Goal: Task Accomplishment & Management: Complete application form

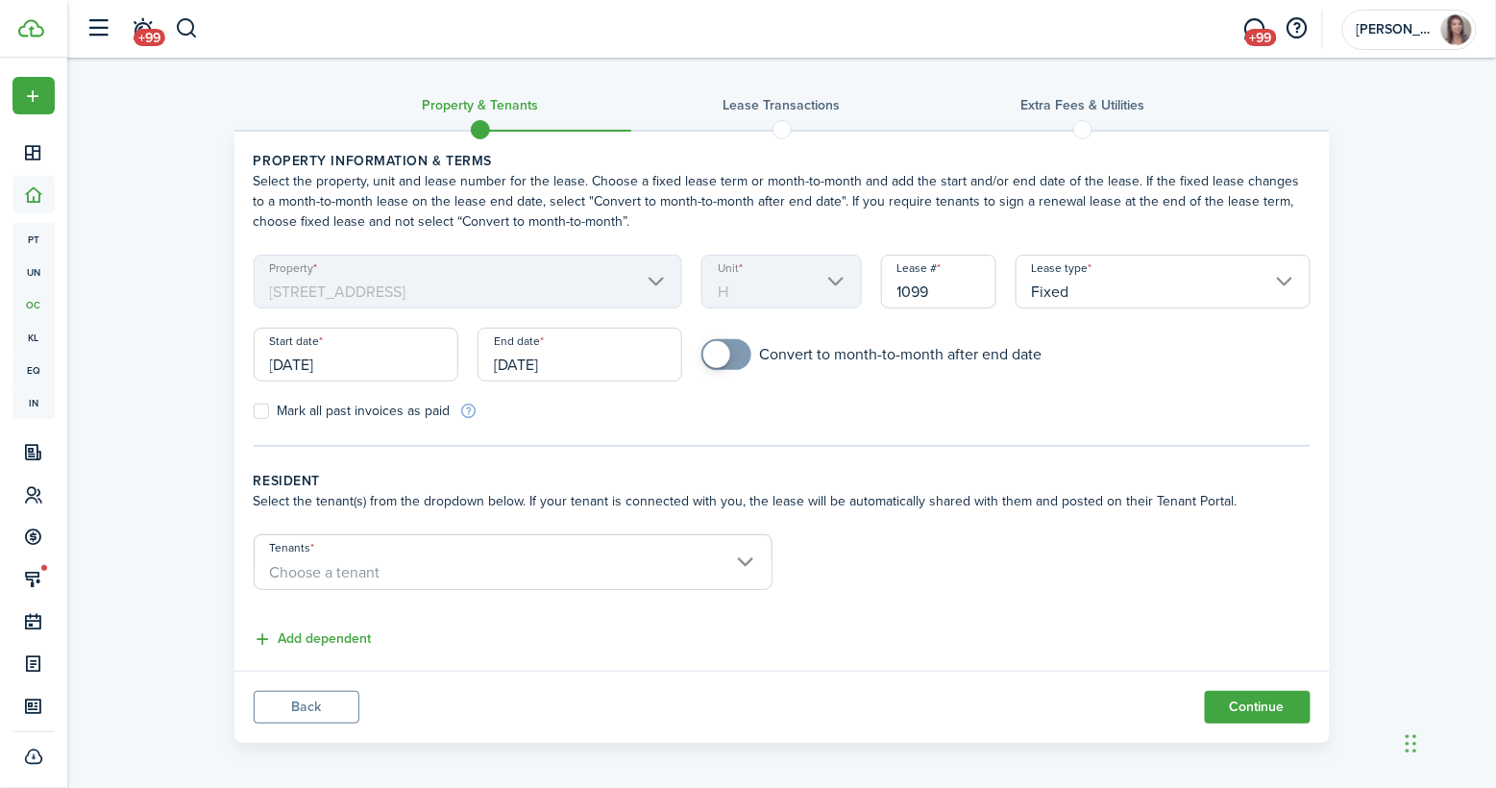
click at [359, 367] on input "[DATE]" at bounding box center [356, 355] width 205 height 54
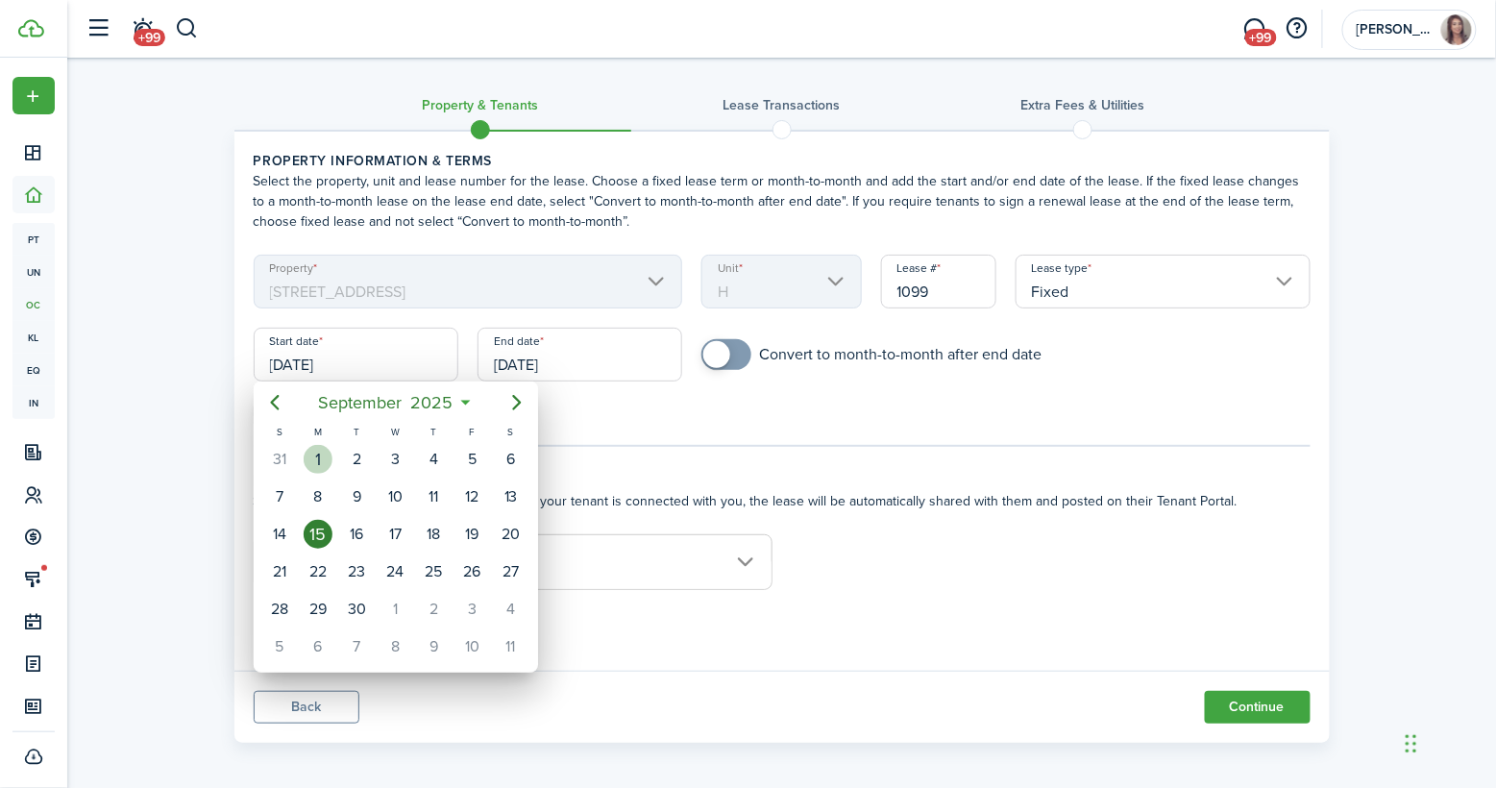
click at [316, 459] on div "1" at bounding box center [318, 459] width 29 height 29
type input "[DATE]"
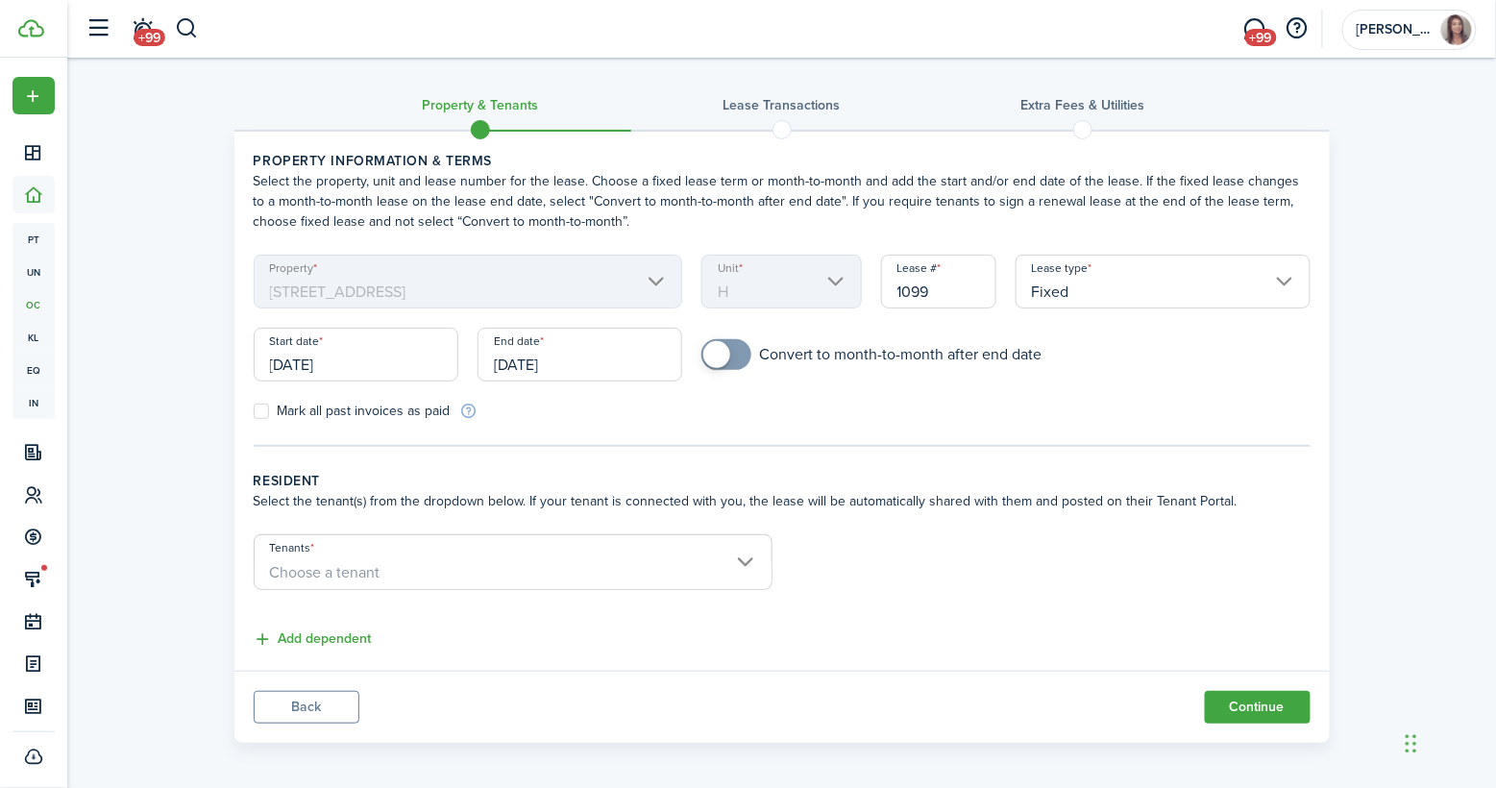
click at [586, 354] on input "[DATE]" at bounding box center [579, 355] width 205 height 54
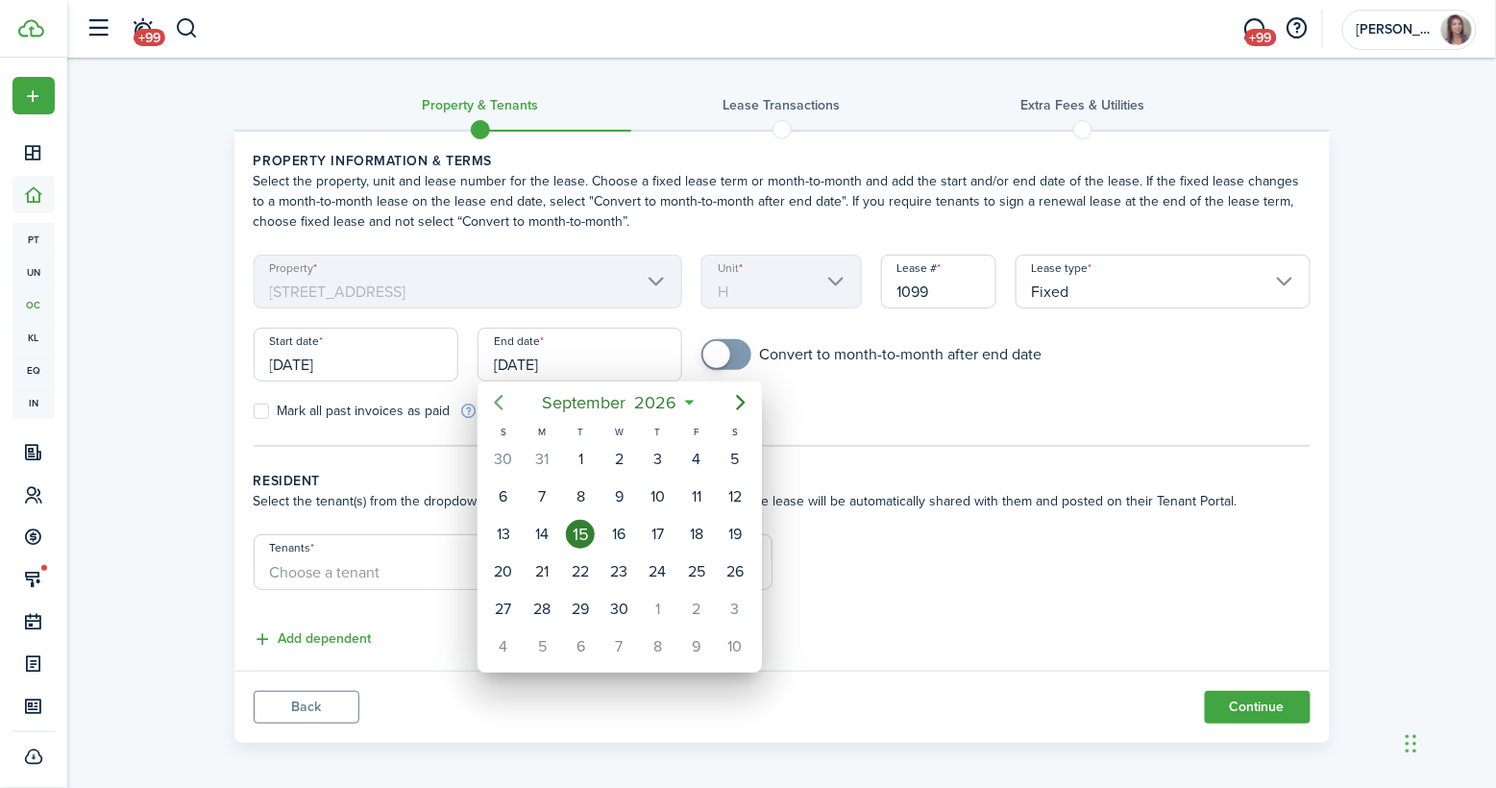
click at [497, 393] on icon "Previous page" at bounding box center [498, 402] width 23 height 23
click at [527, 642] on div "31" at bounding box center [541, 646] width 38 height 36
type input "[DATE]"
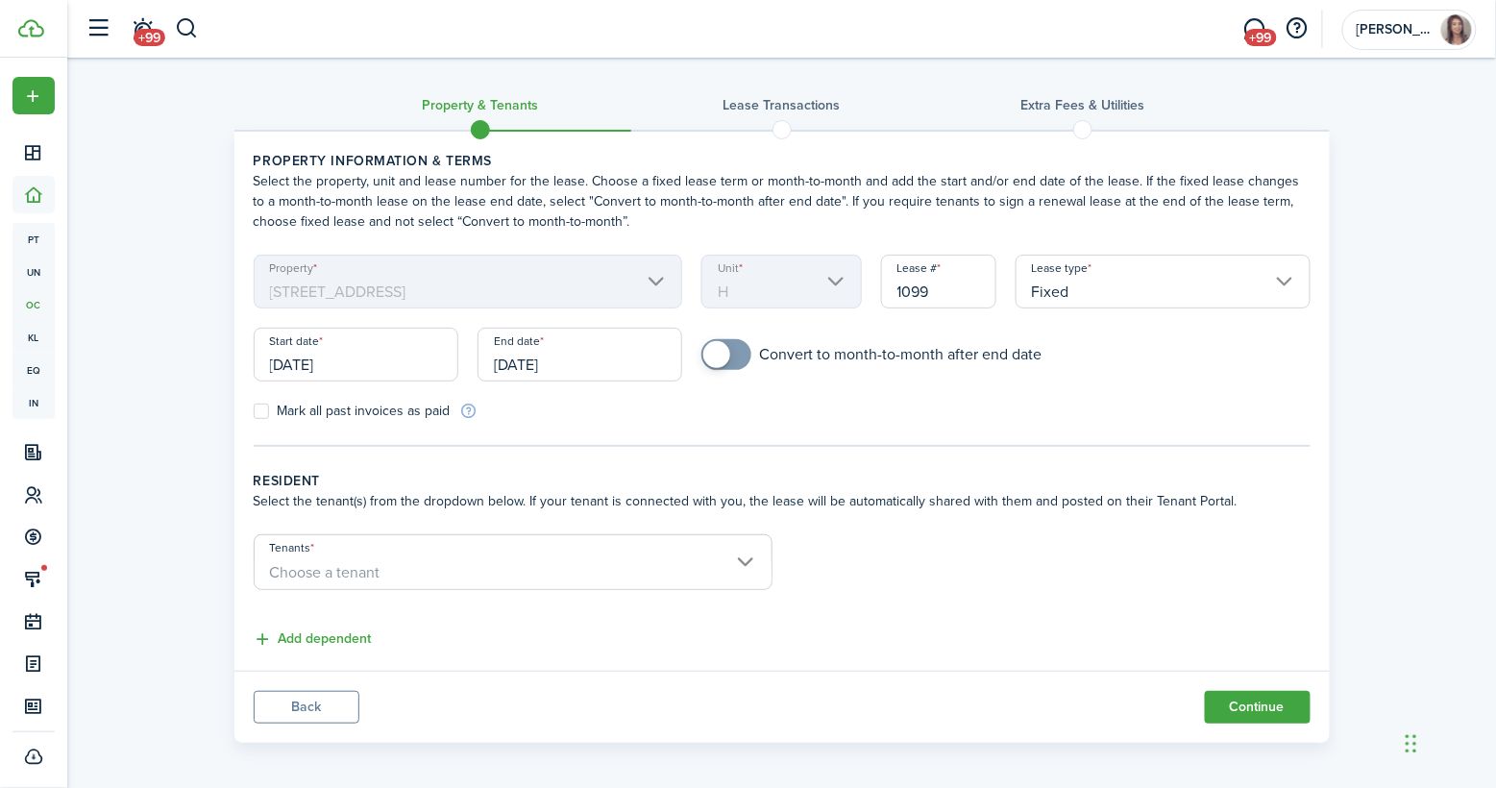
click at [355, 561] on span "Choose a tenant" at bounding box center [325, 572] width 110 height 22
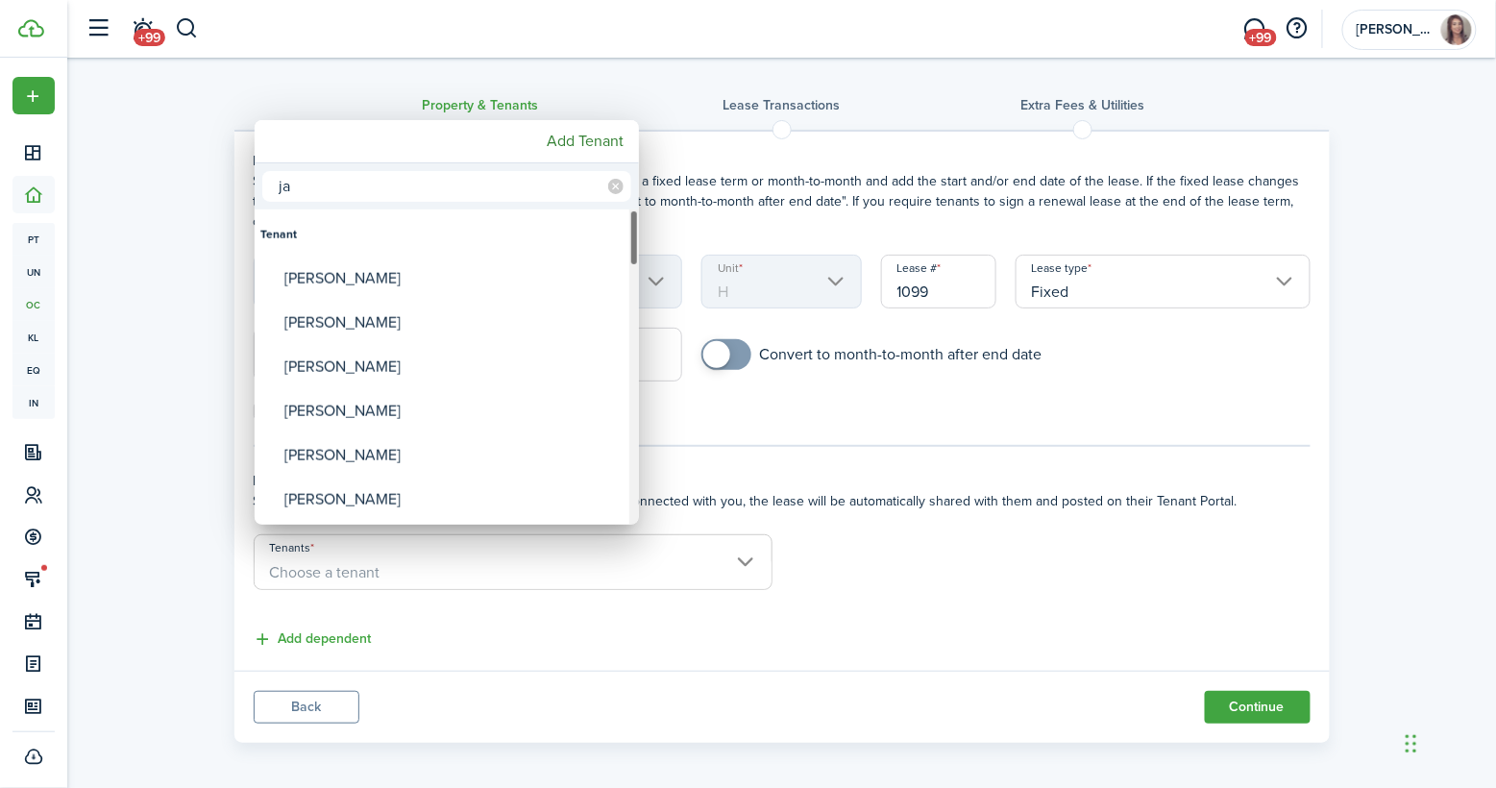
type input "j"
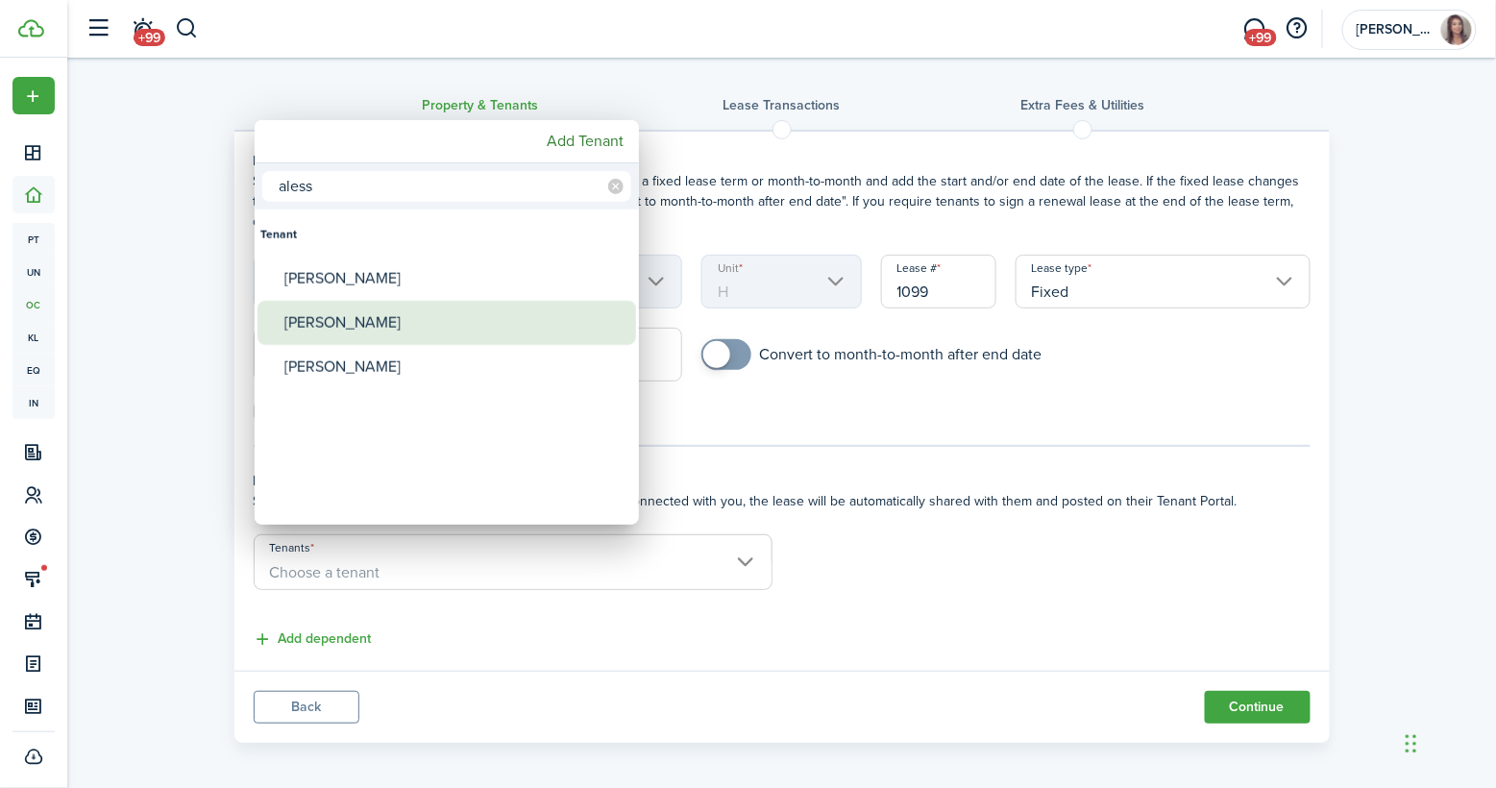
type input "aless"
click at [338, 325] on div "[PERSON_NAME]" at bounding box center [454, 323] width 340 height 44
type input "[PERSON_NAME]"
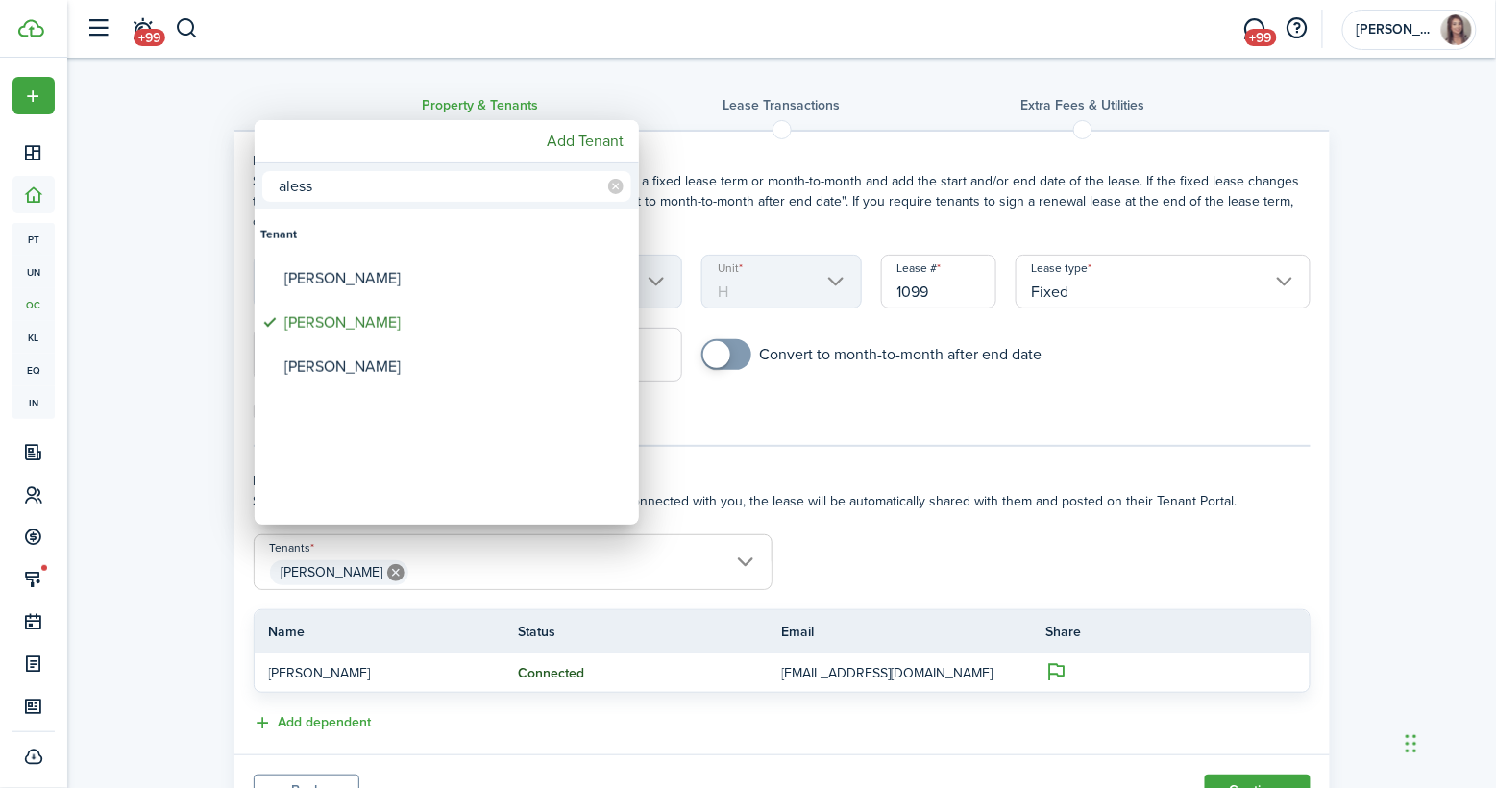
drag, startPoint x: 361, startPoint y: 191, endPoint x: 204, endPoint y: 191, distance: 157.5
click at [204, 191] on div "aless Tenant [PERSON_NAME] [PERSON_NAME]" at bounding box center [748, 394] width 1496 height 788
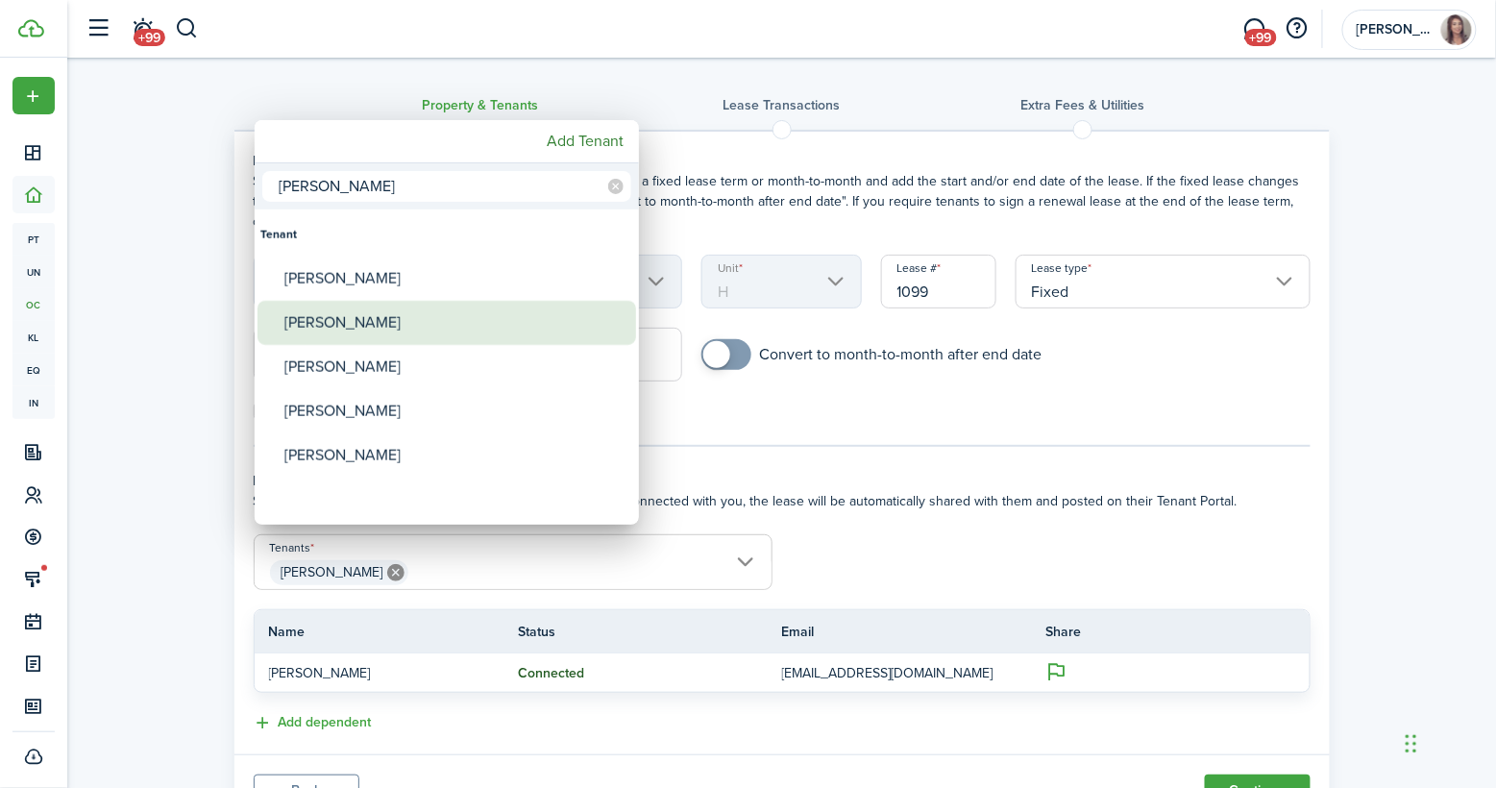
type input "[PERSON_NAME]"
click at [361, 315] on div "[PERSON_NAME]" at bounding box center [454, 323] width 340 height 44
type input "[PERSON_NAME], [PERSON_NAME]"
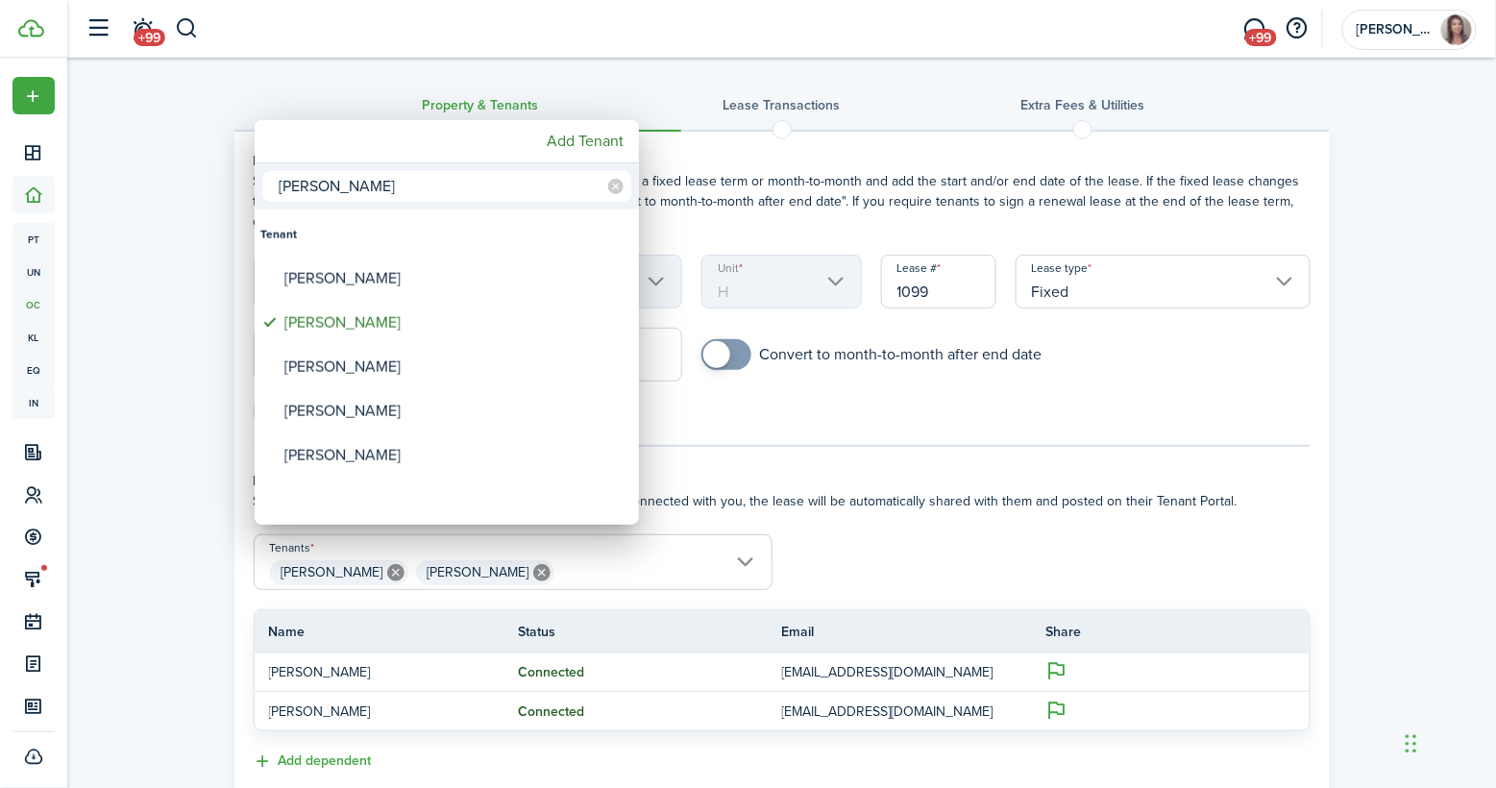
click at [919, 546] on div at bounding box center [747, 393] width 1803 height 1095
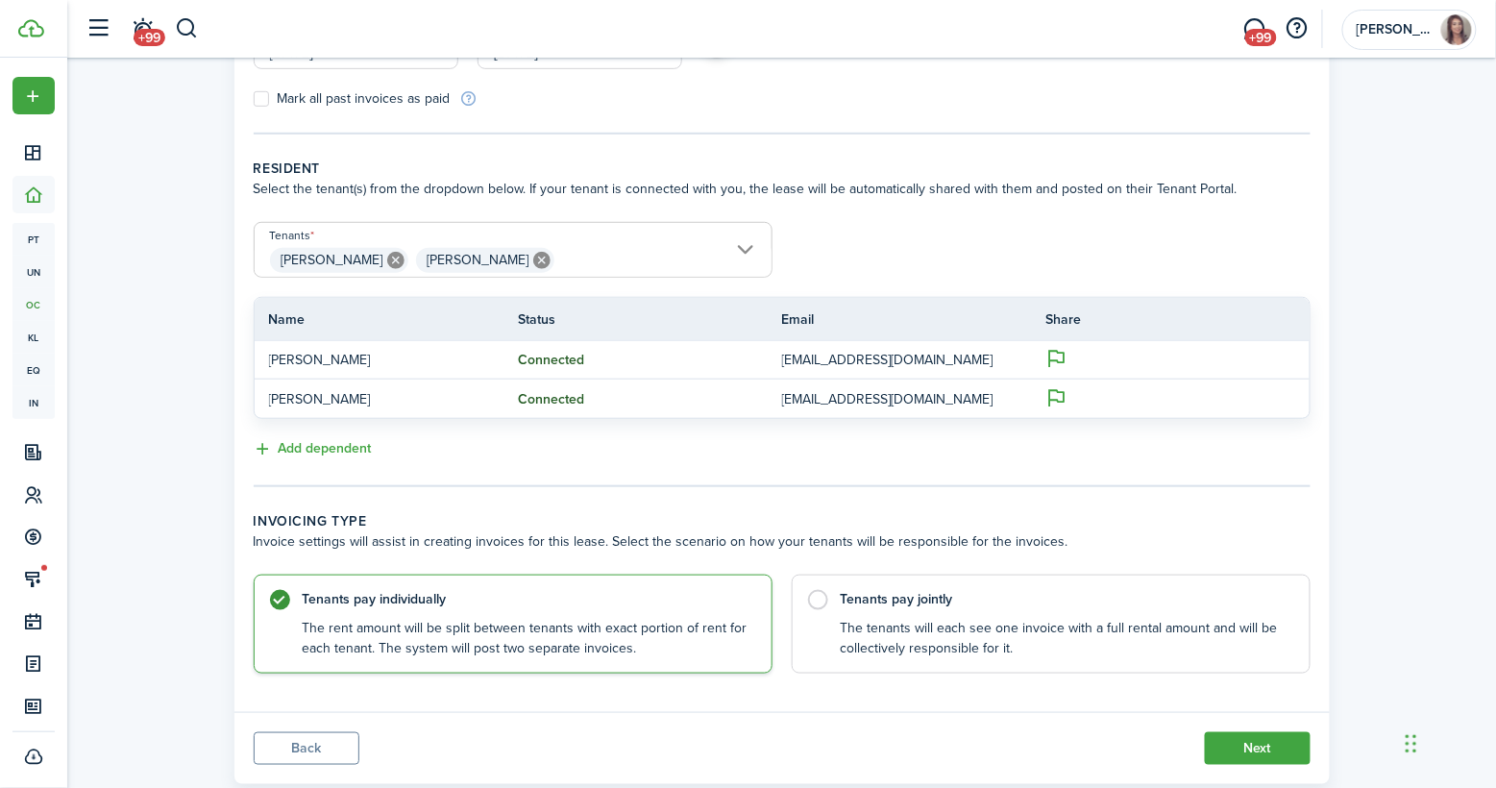
scroll to position [328, 0]
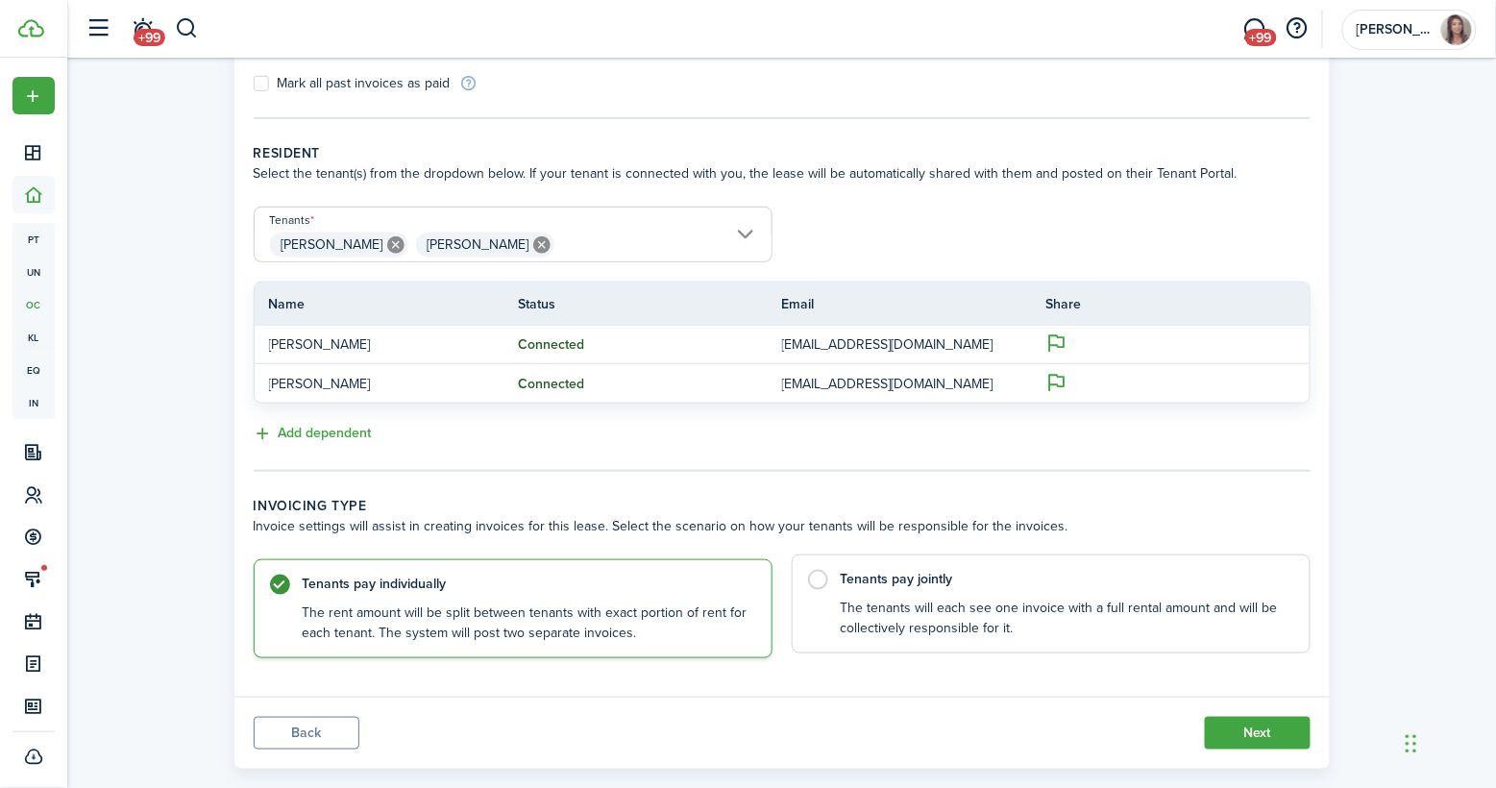
click at [894, 598] on control-radio-card-description "The tenants will each see one invoice with a full rental amount and will be col…" at bounding box center [1065, 617] width 450 height 39
radio input "false"
radio input "true"
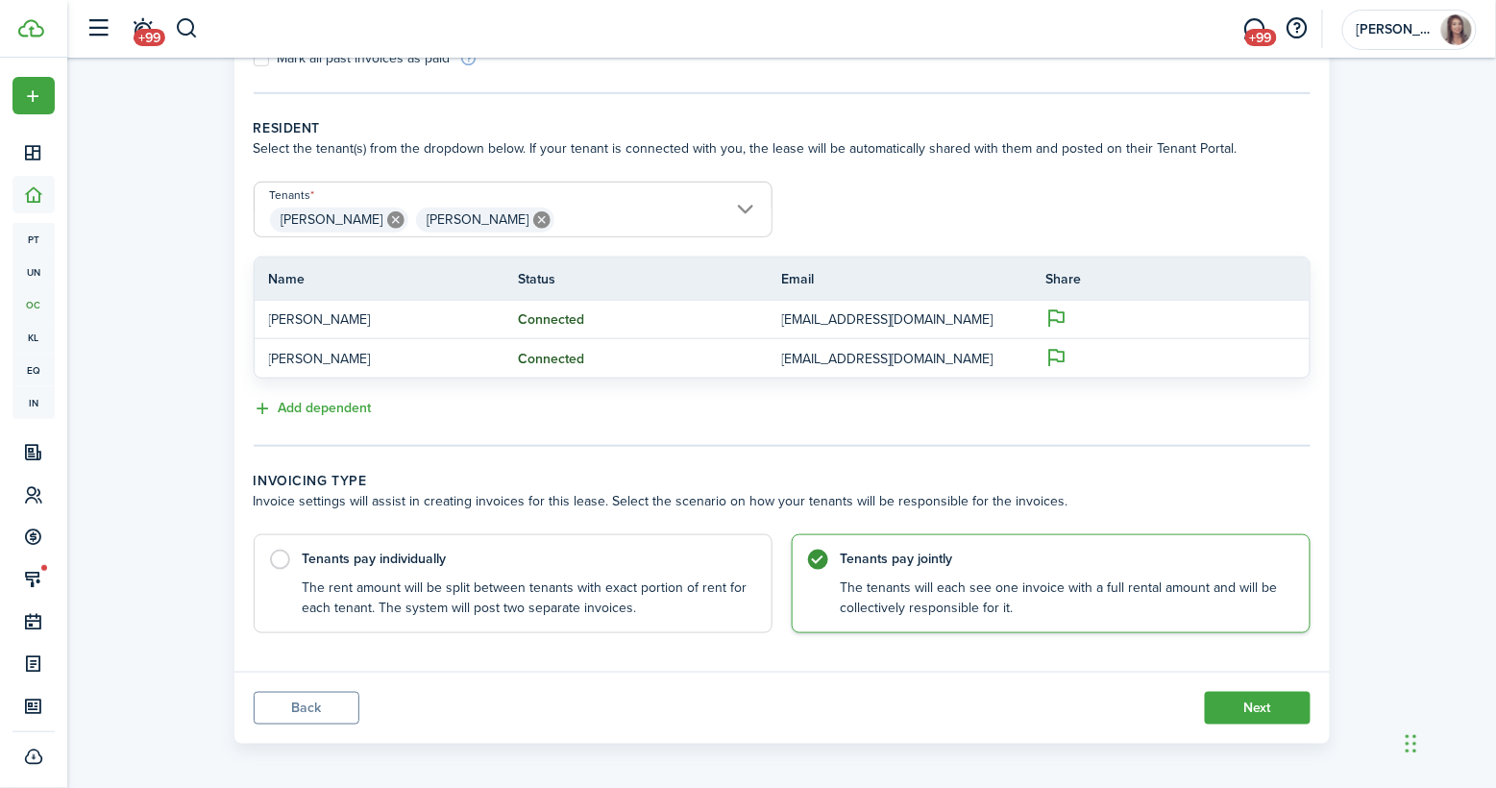
scroll to position [350, 0]
click at [1279, 694] on button "Next" at bounding box center [1257, 710] width 106 height 33
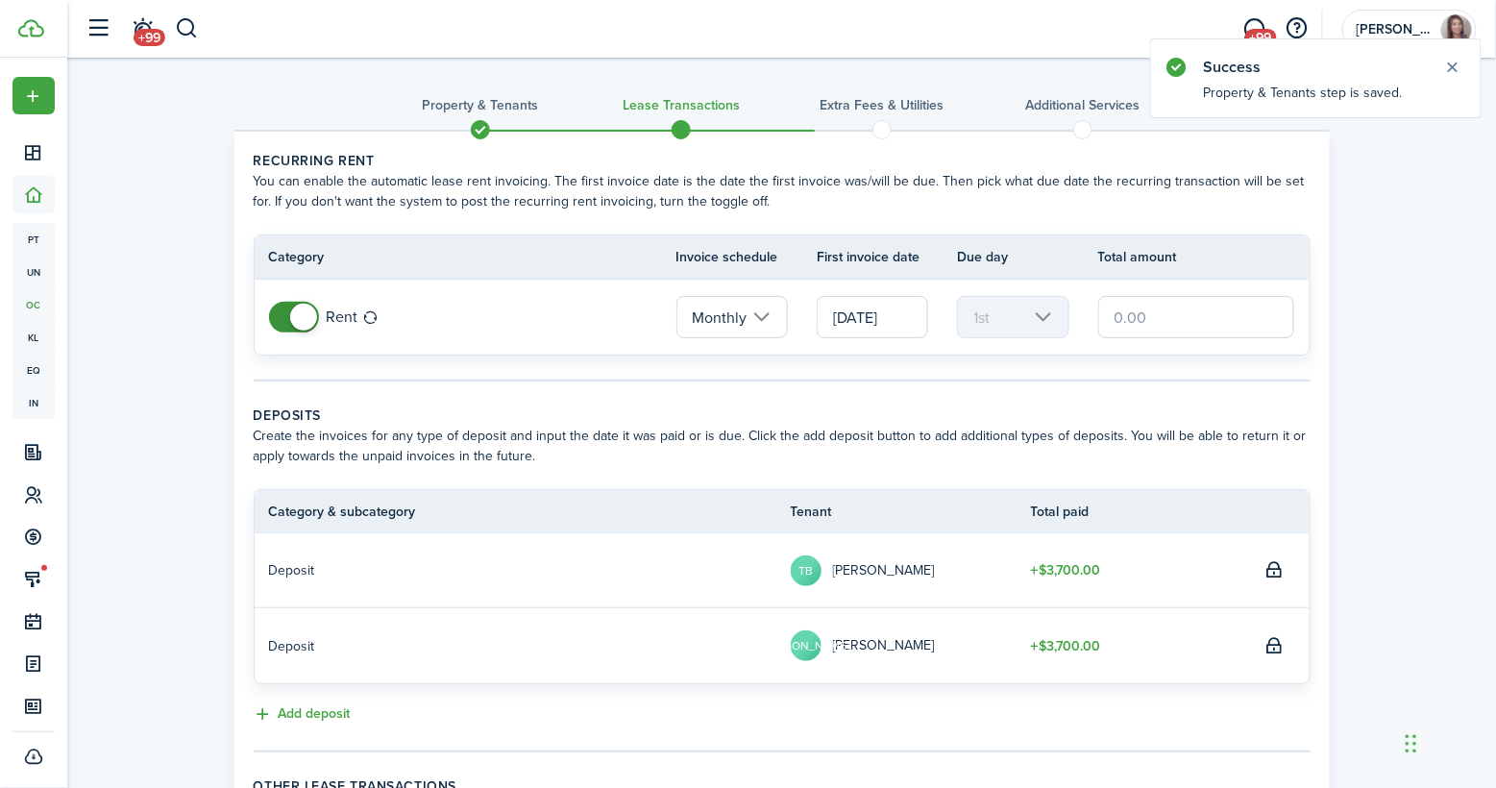
click at [1166, 309] on input "text" at bounding box center [1196, 317] width 197 height 42
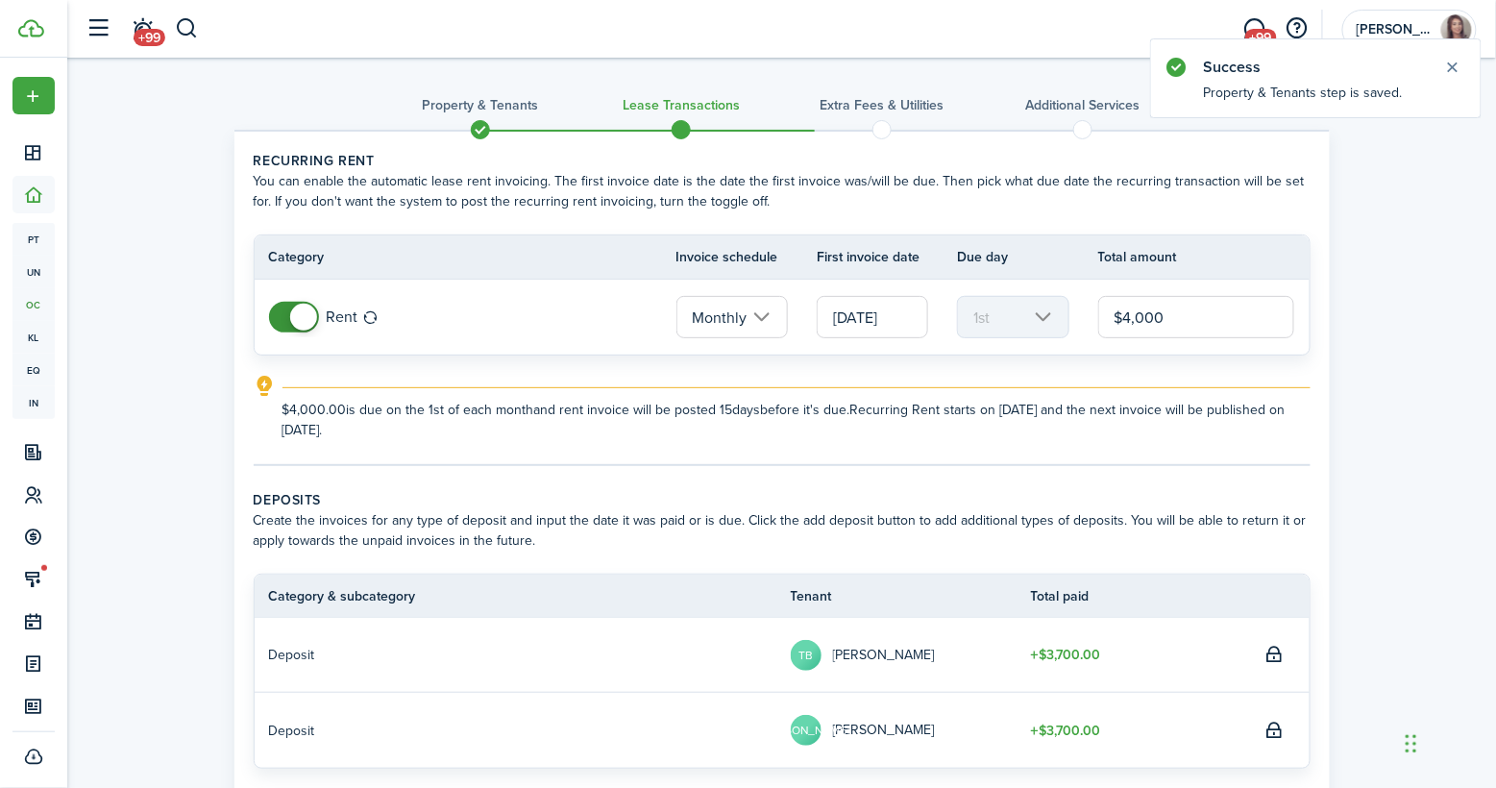
type input "$4,000.00"
click at [891, 355] on lease-classic-rent "Recurring rent You can enable the automatic lease rent invoicing. The first inv…" at bounding box center [782, 295] width 1057 height 289
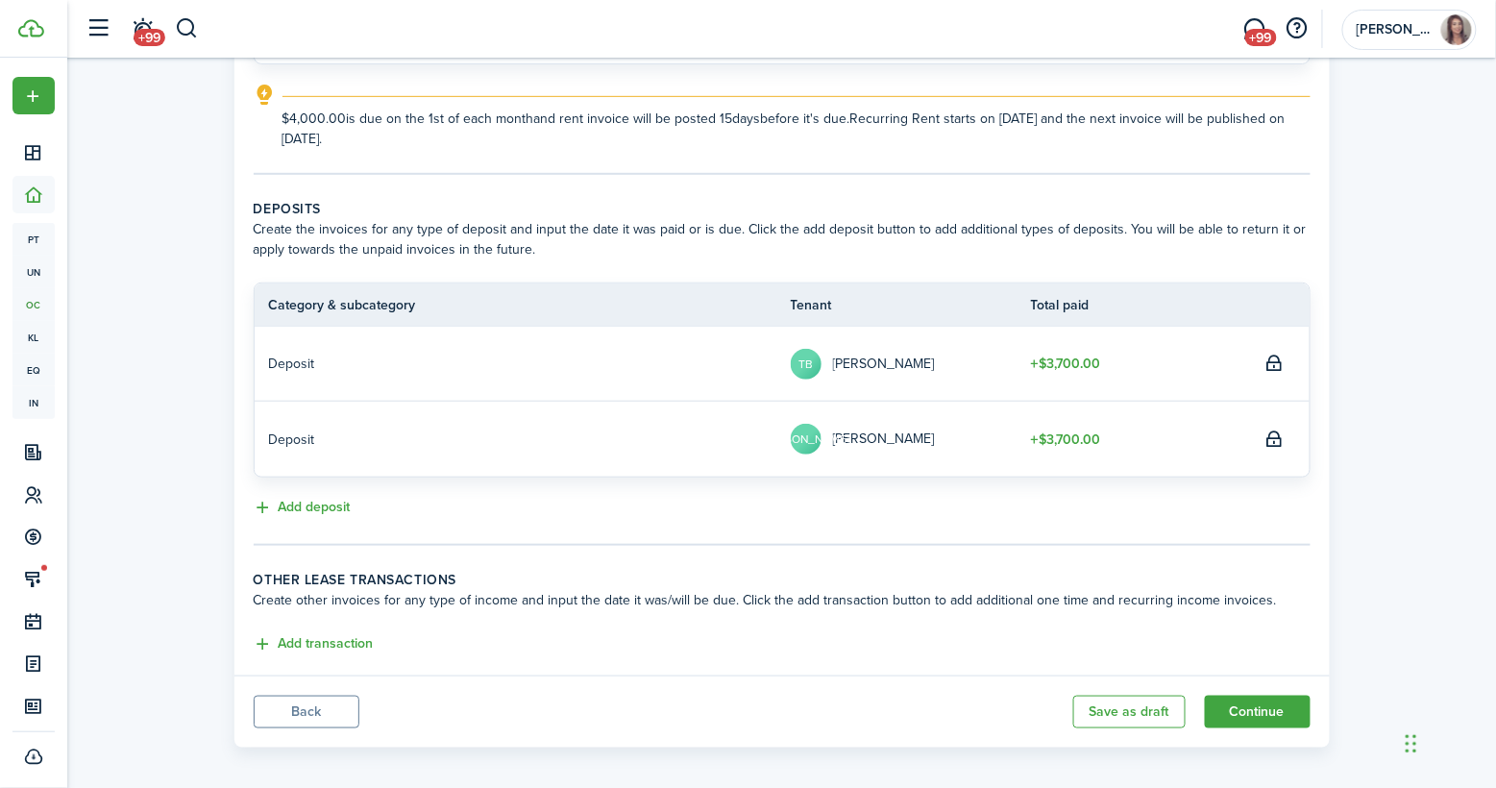
scroll to position [290, 0]
click at [1264, 698] on button "Continue" at bounding box center [1257, 712] width 106 height 33
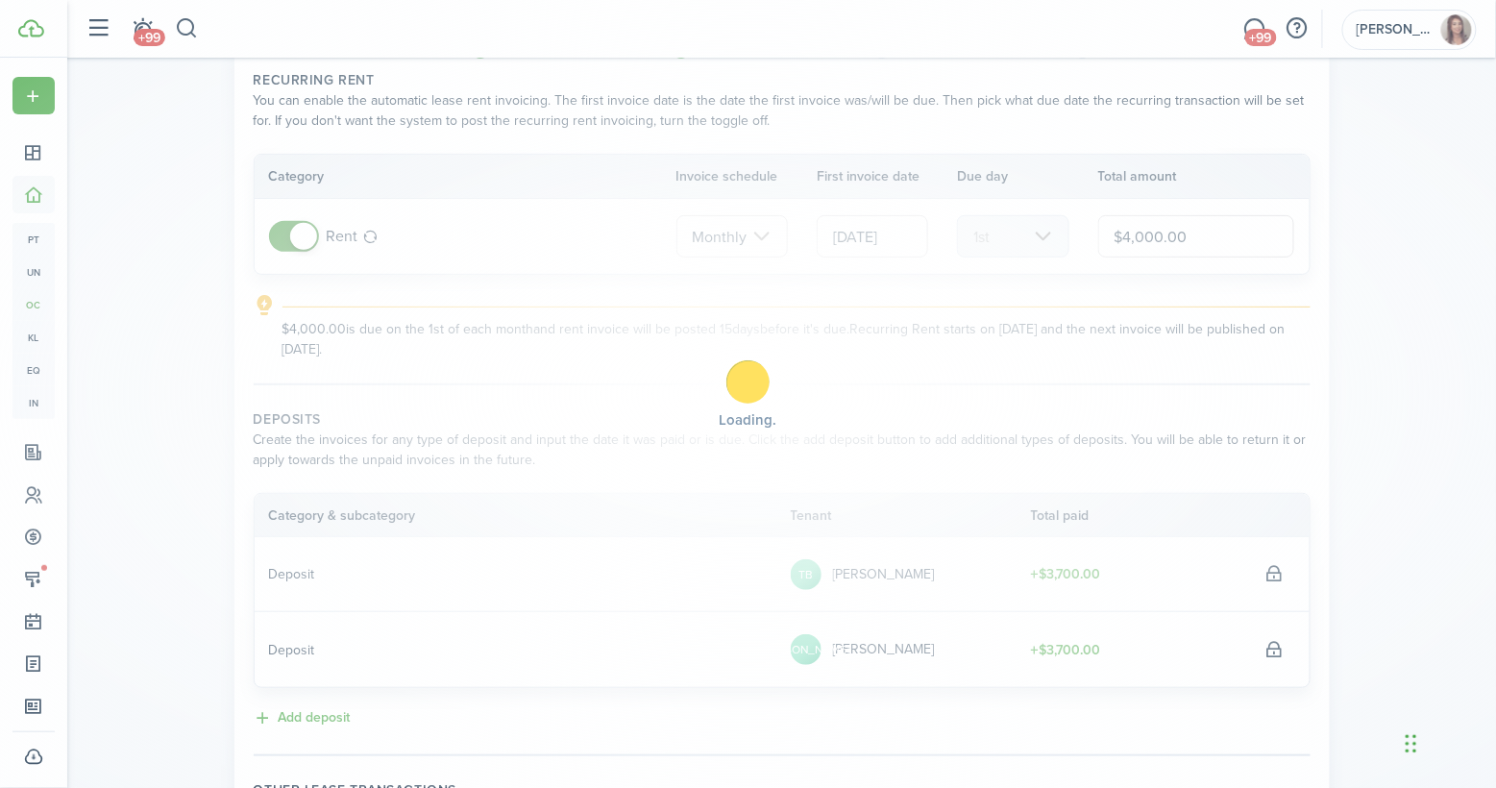
scroll to position [79, 1]
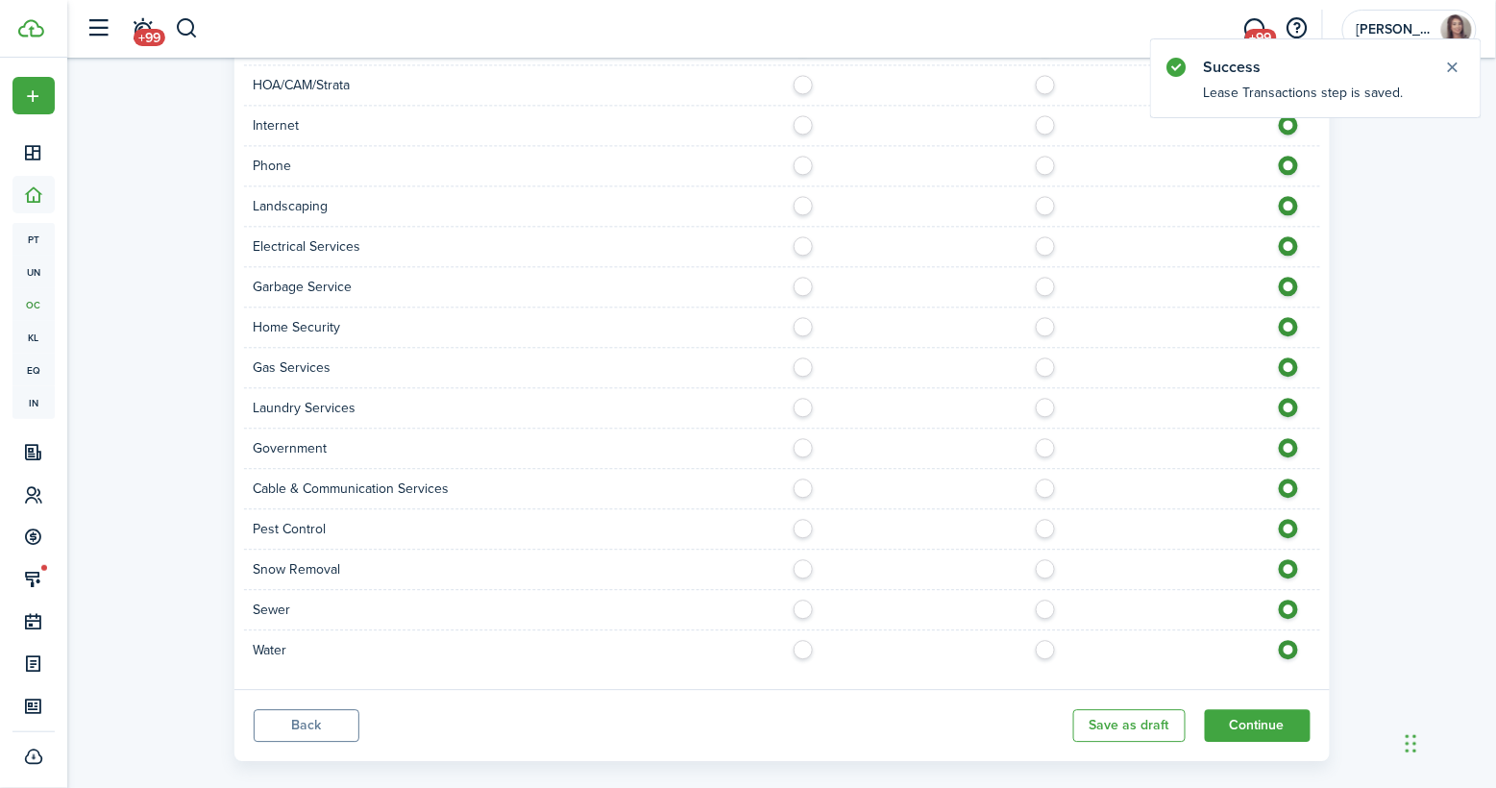
scroll to position [1301, 0]
click at [1250, 712] on button "Continue" at bounding box center [1257, 728] width 106 height 33
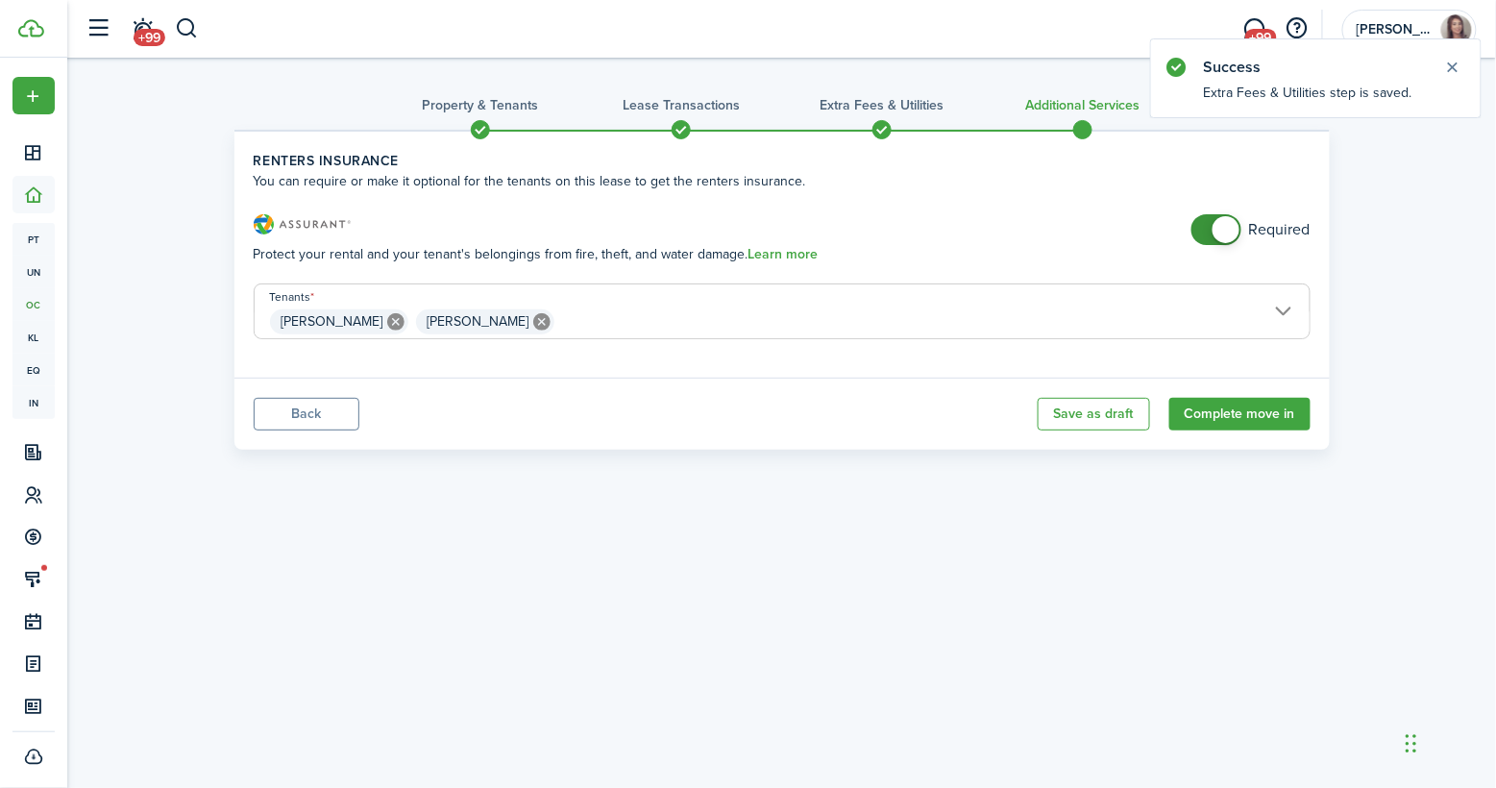
checkbox input "false"
click at [1218, 221] on span at bounding box center [1225, 229] width 27 height 27
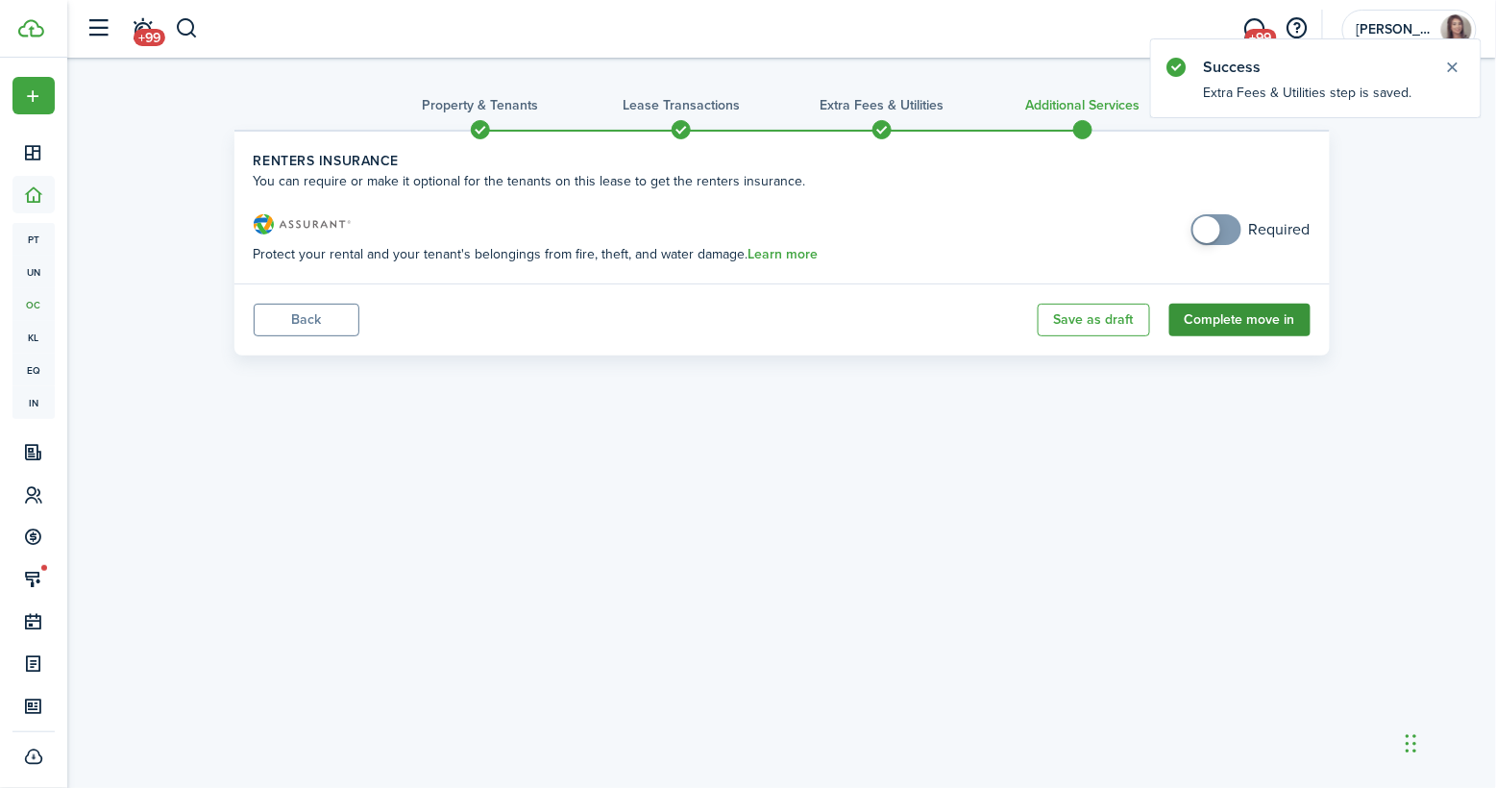
click at [1247, 323] on button "Complete move in" at bounding box center [1239, 320] width 141 height 33
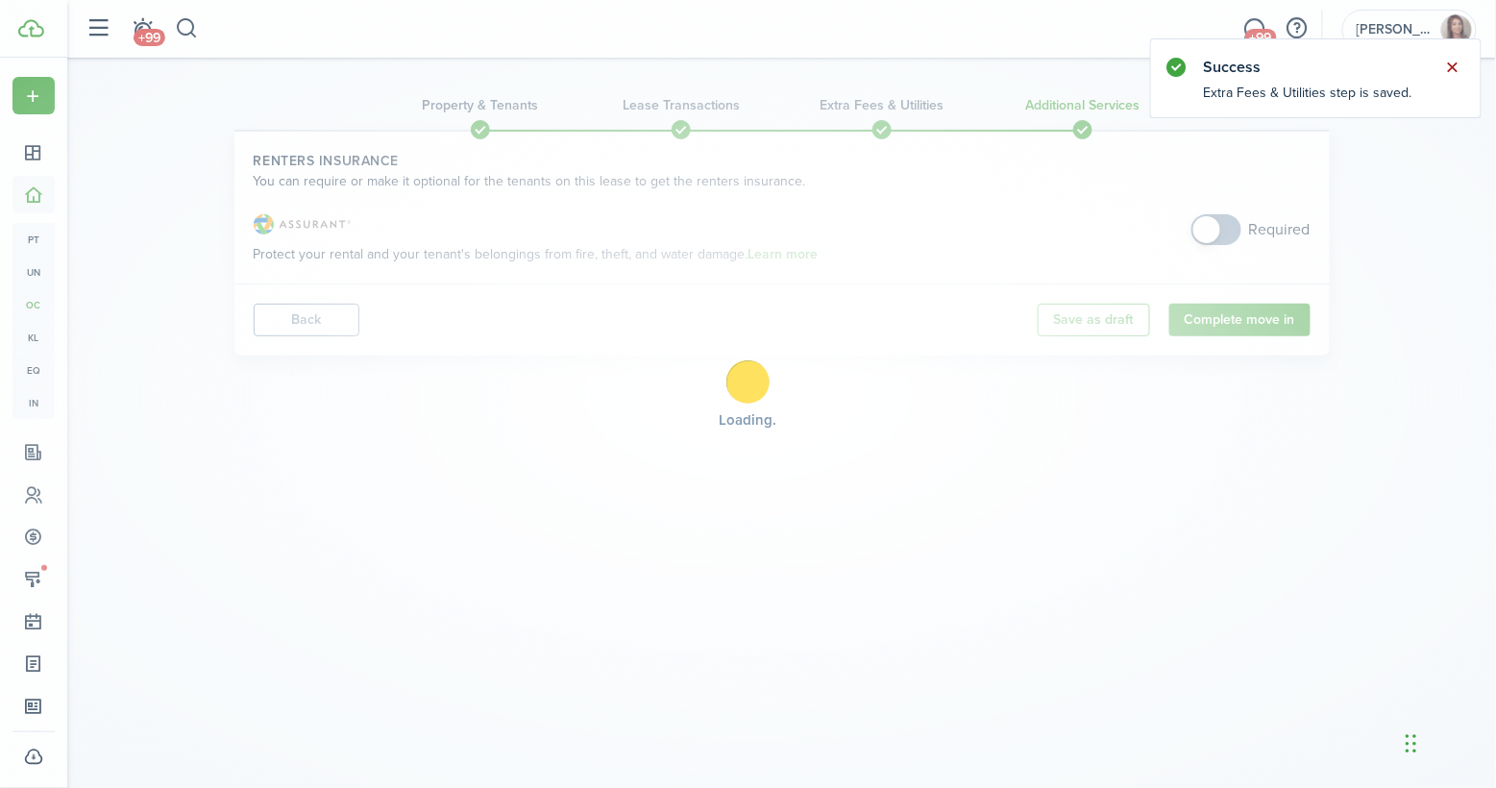
click at [1451, 61] on button "Close notify" at bounding box center [1452, 67] width 27 height 27
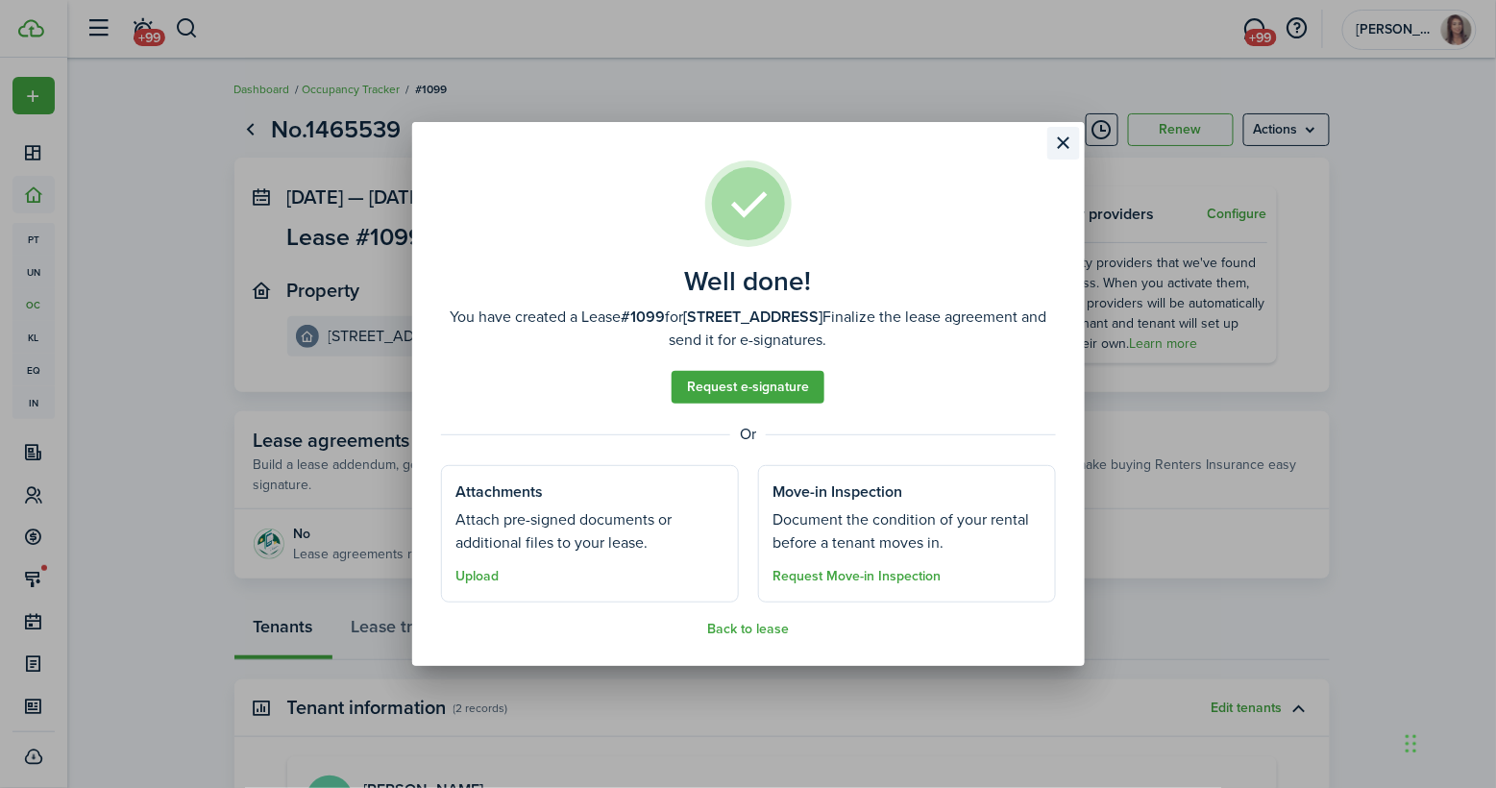
click at [1064, 149] on button "Close modal" at bounding box center [1063, 143] width 33 height 33
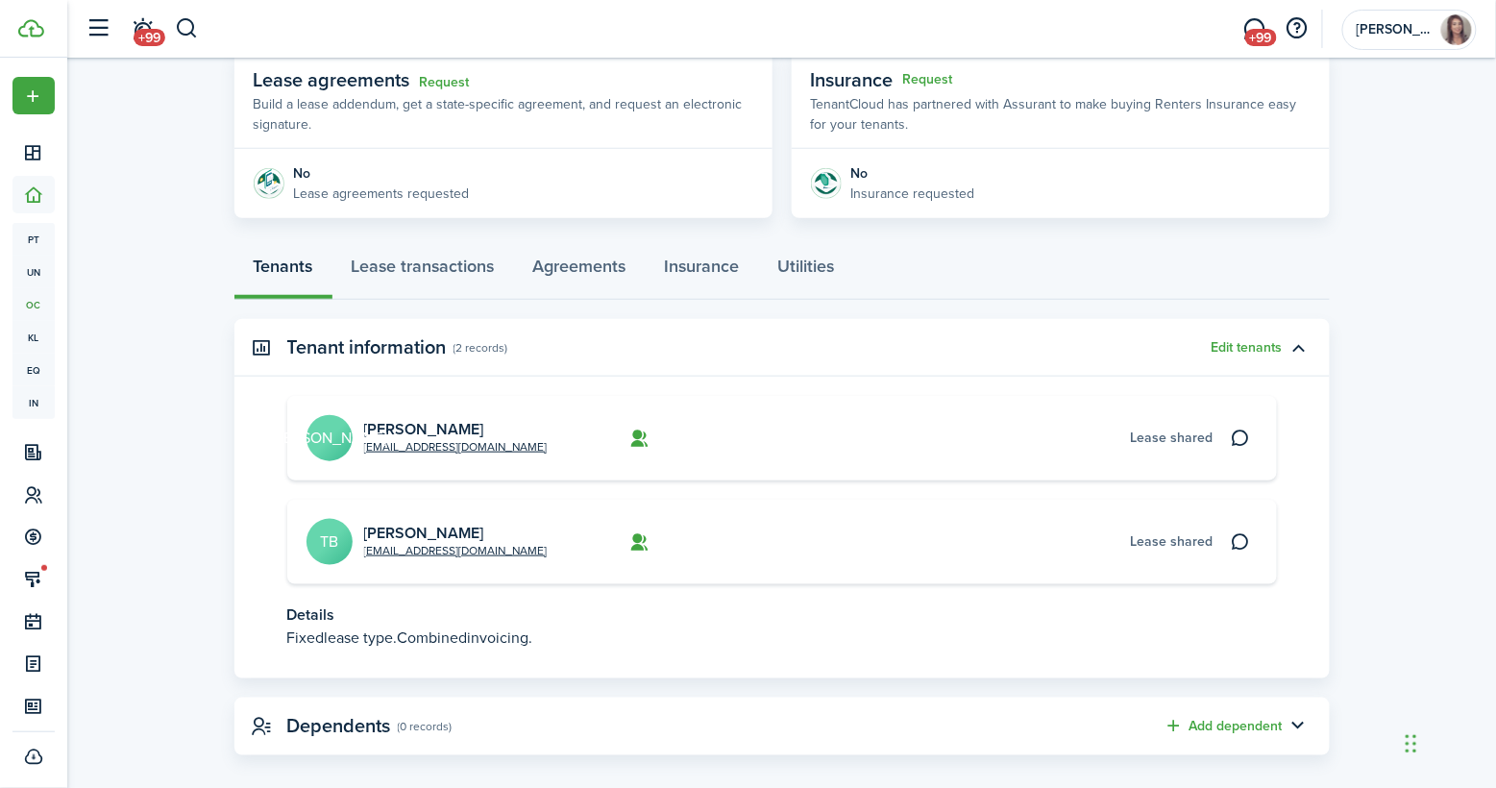
scroll to position [362, 0]
click at [598, 259] on link "Agreements" at bounding box center [580, 269] width 132 height 58
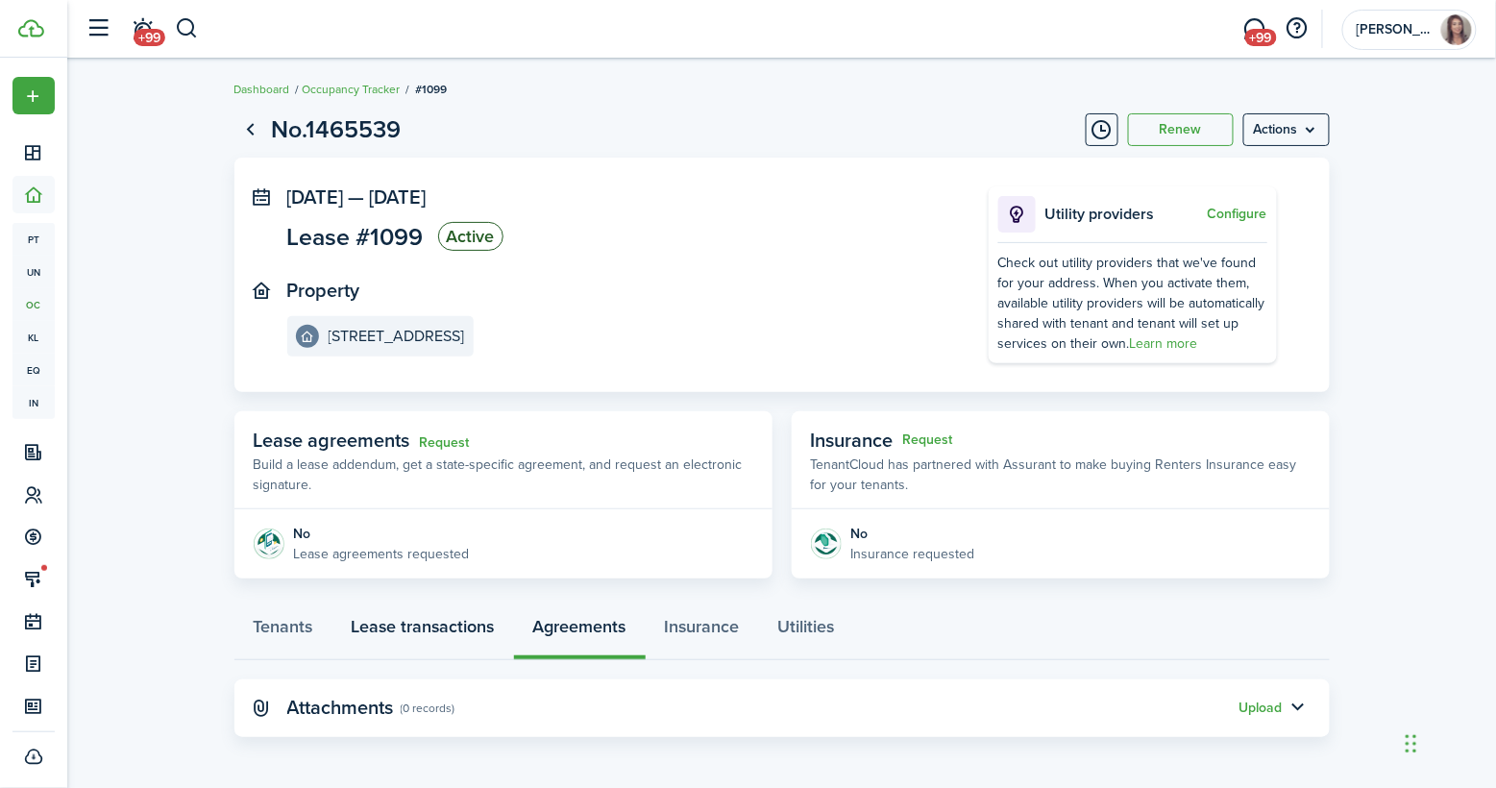
click at [399, 604] on link "Lease transactions" at bounding box center [423, 631] width 182 height 58
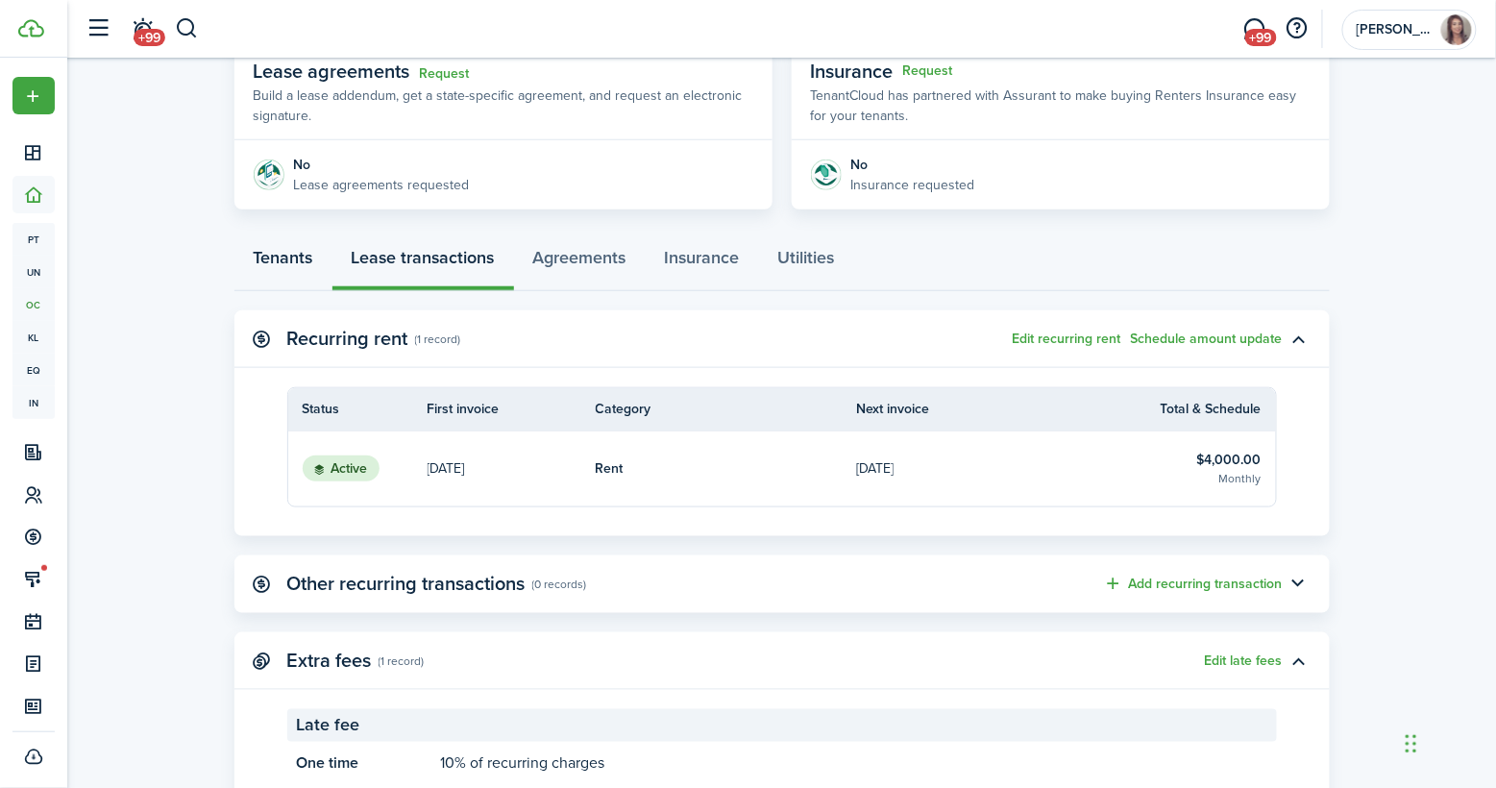
scroll to position [382, 0]
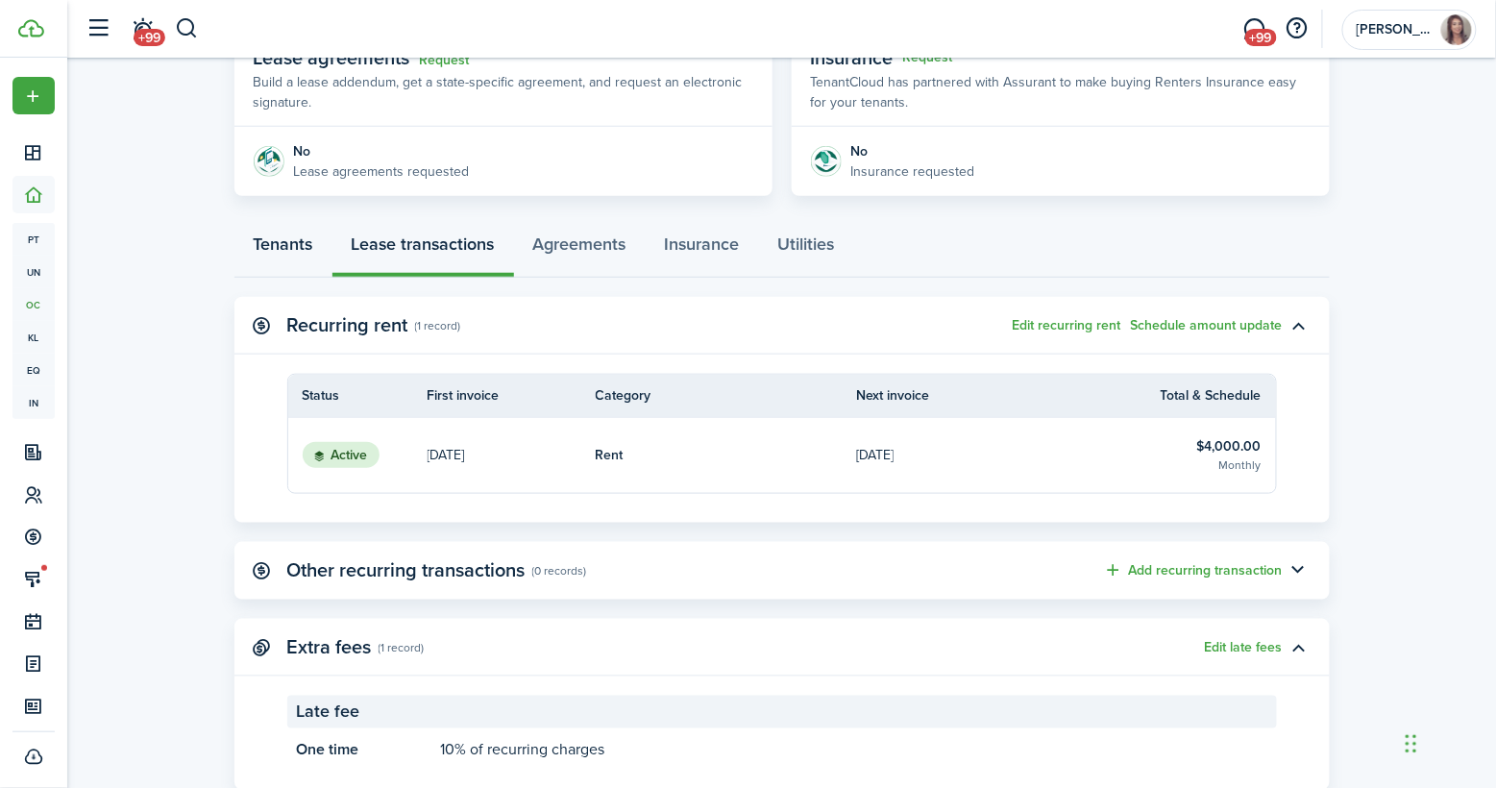
click at [287, 228] on link "Tenants" at bounding box center [283, 249] width 98 height 58
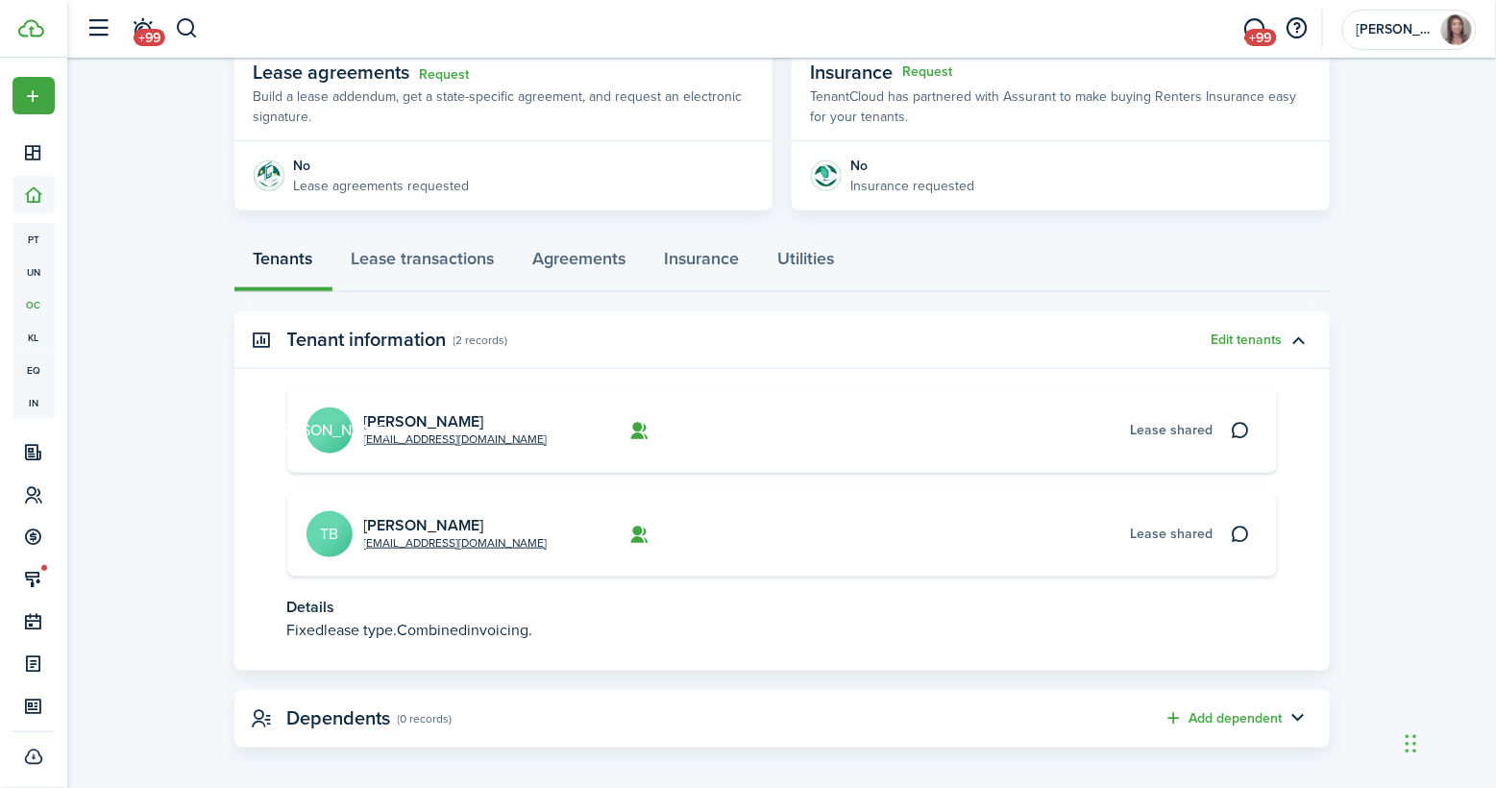
scroll to position [367, 0]
click at [413, 411] on link "[PERSON_NAME]" at bounding box center [424, 422] width 120 height 22
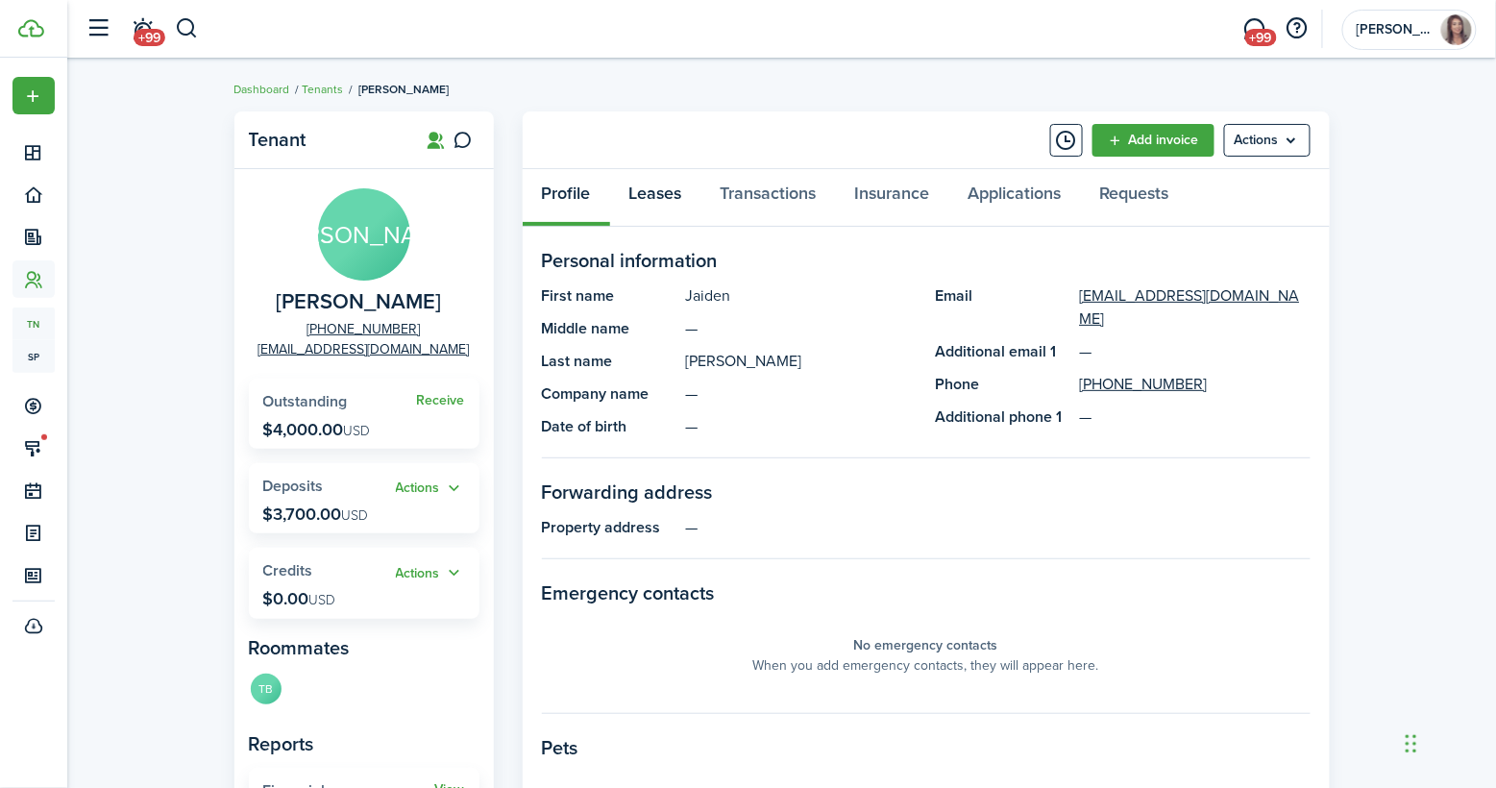
click at [682, 189] on link "Leases" at bounding box center [655, 198] width 91 height 58
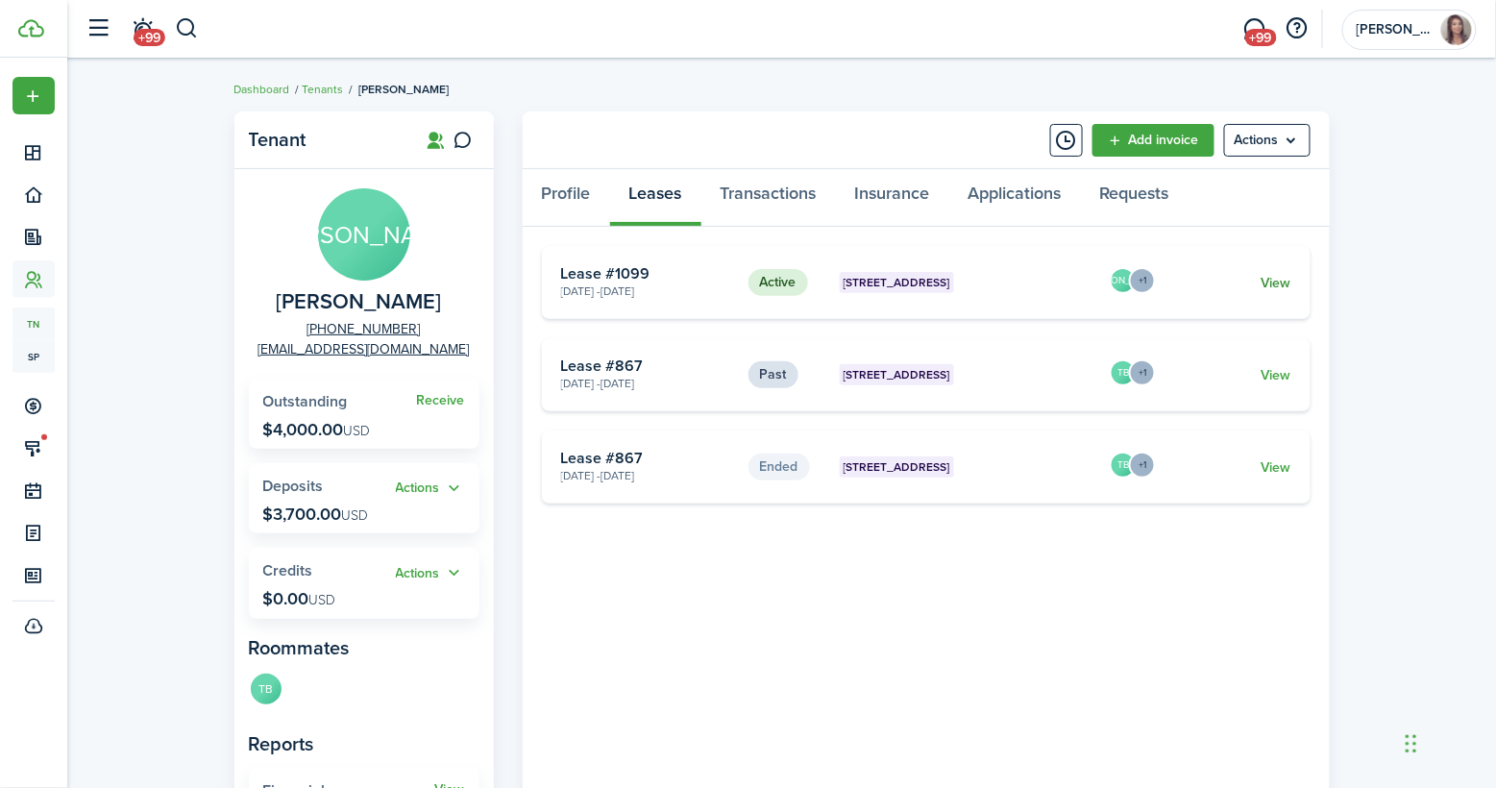
click at [1275, 285] on link "View" at bounding box center [1275, 283] width 30 height 20
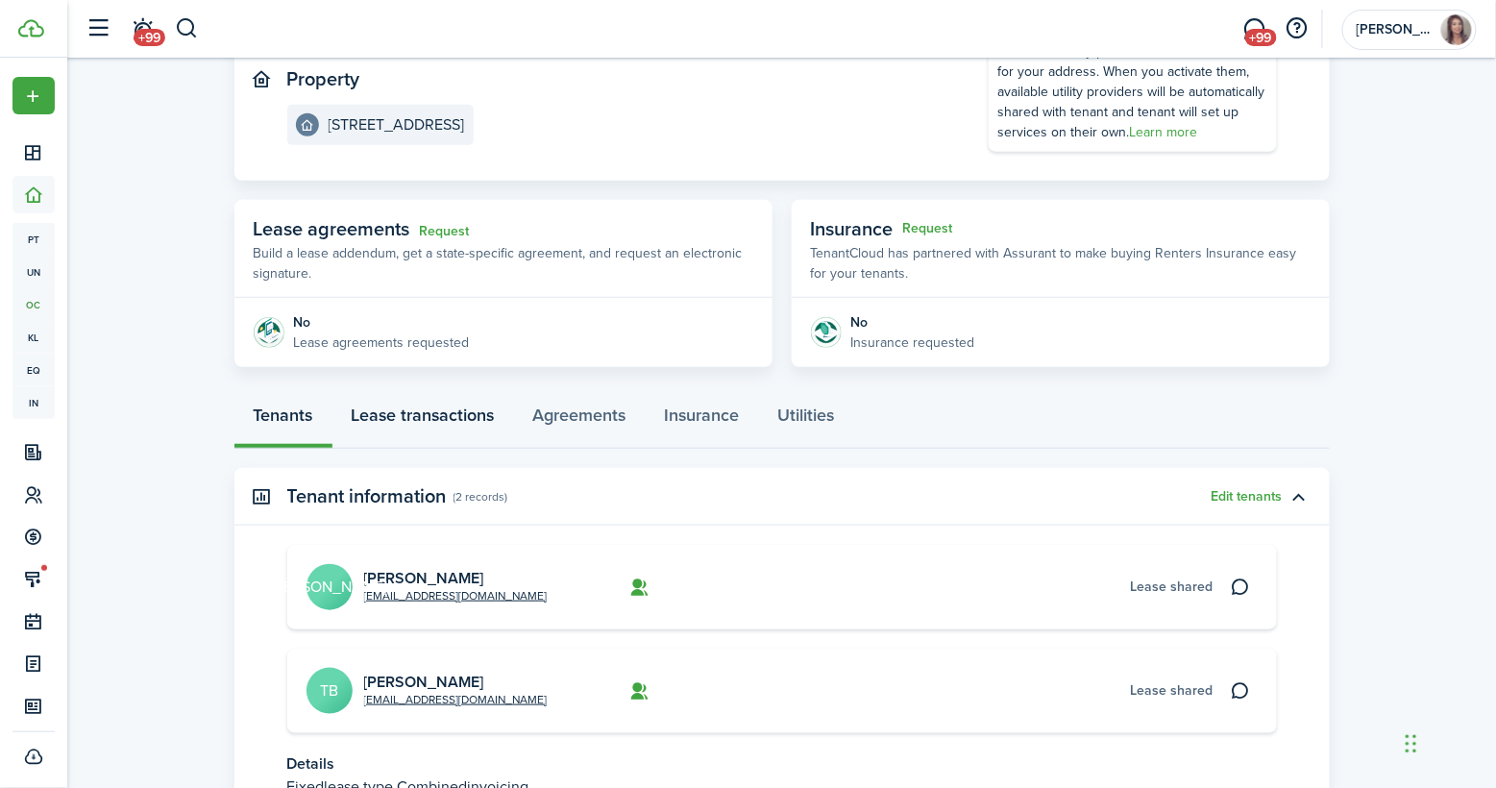
scroll to position [288, 0]
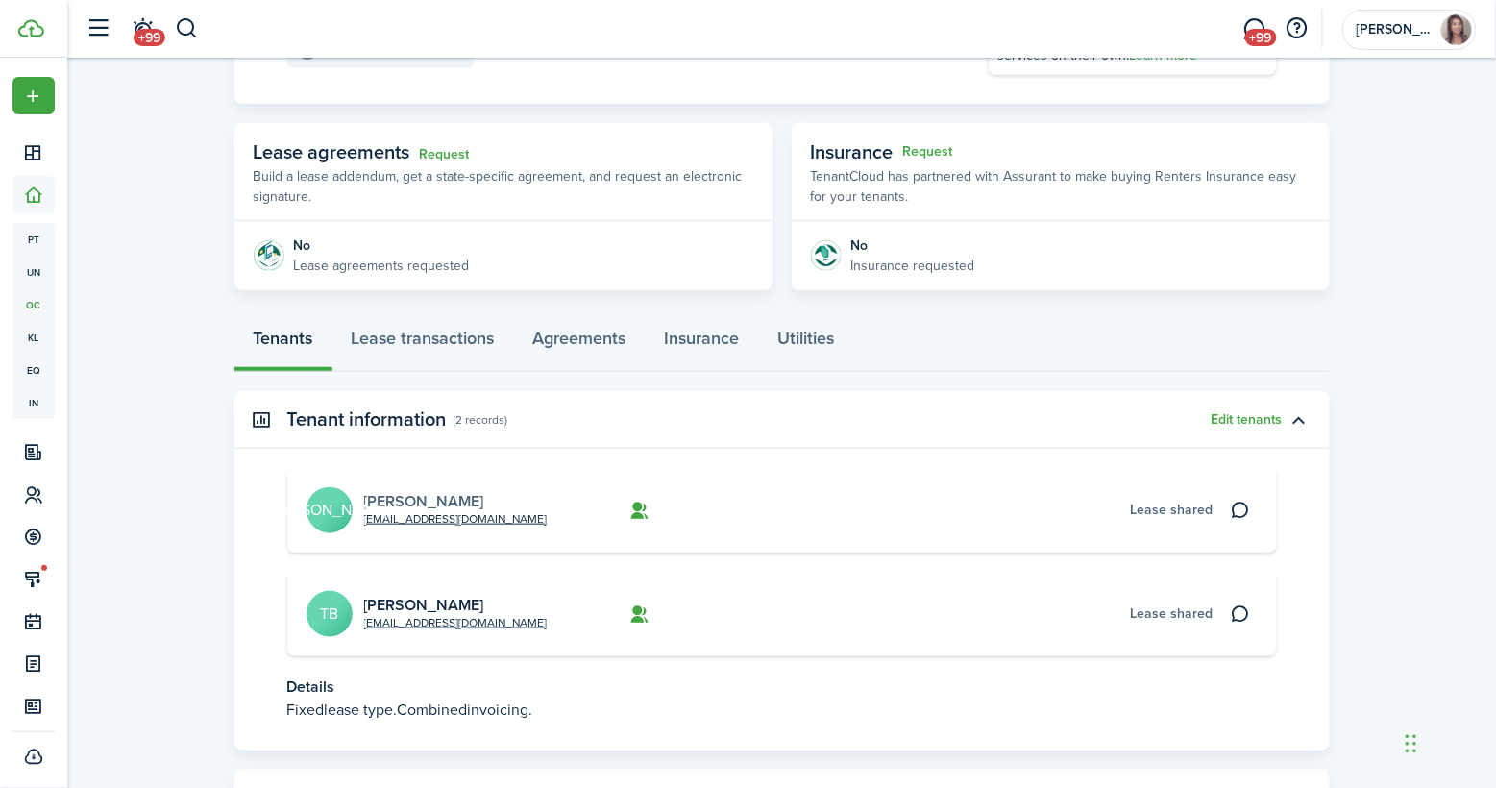
click at [417, 490] on link "[PERSON_NAME]" at bounding box center [424, 501] width 120 height 22
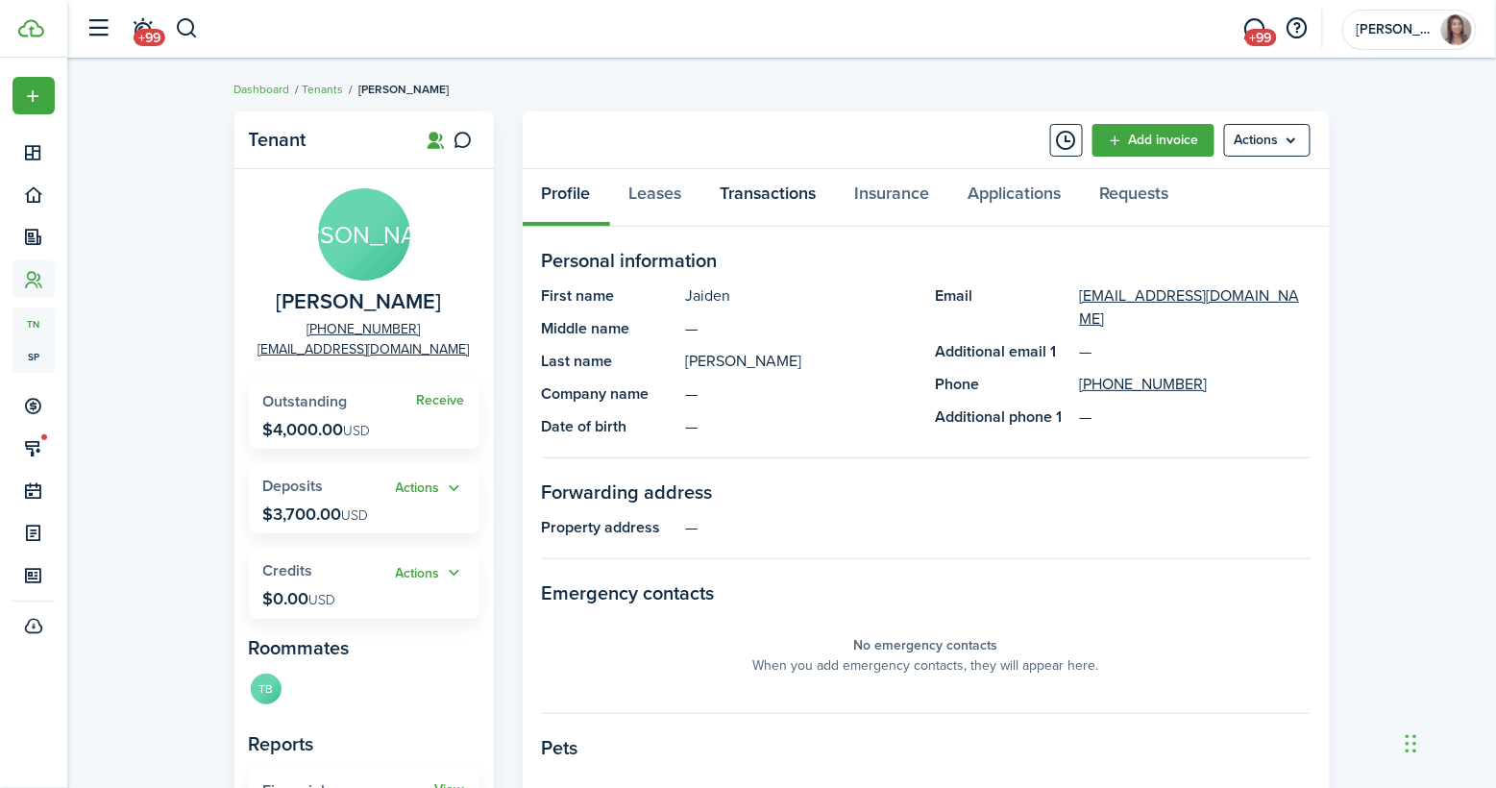
click at [790, 194] on link "Transactions" at bounding box center [768, 198] width 134 height 58
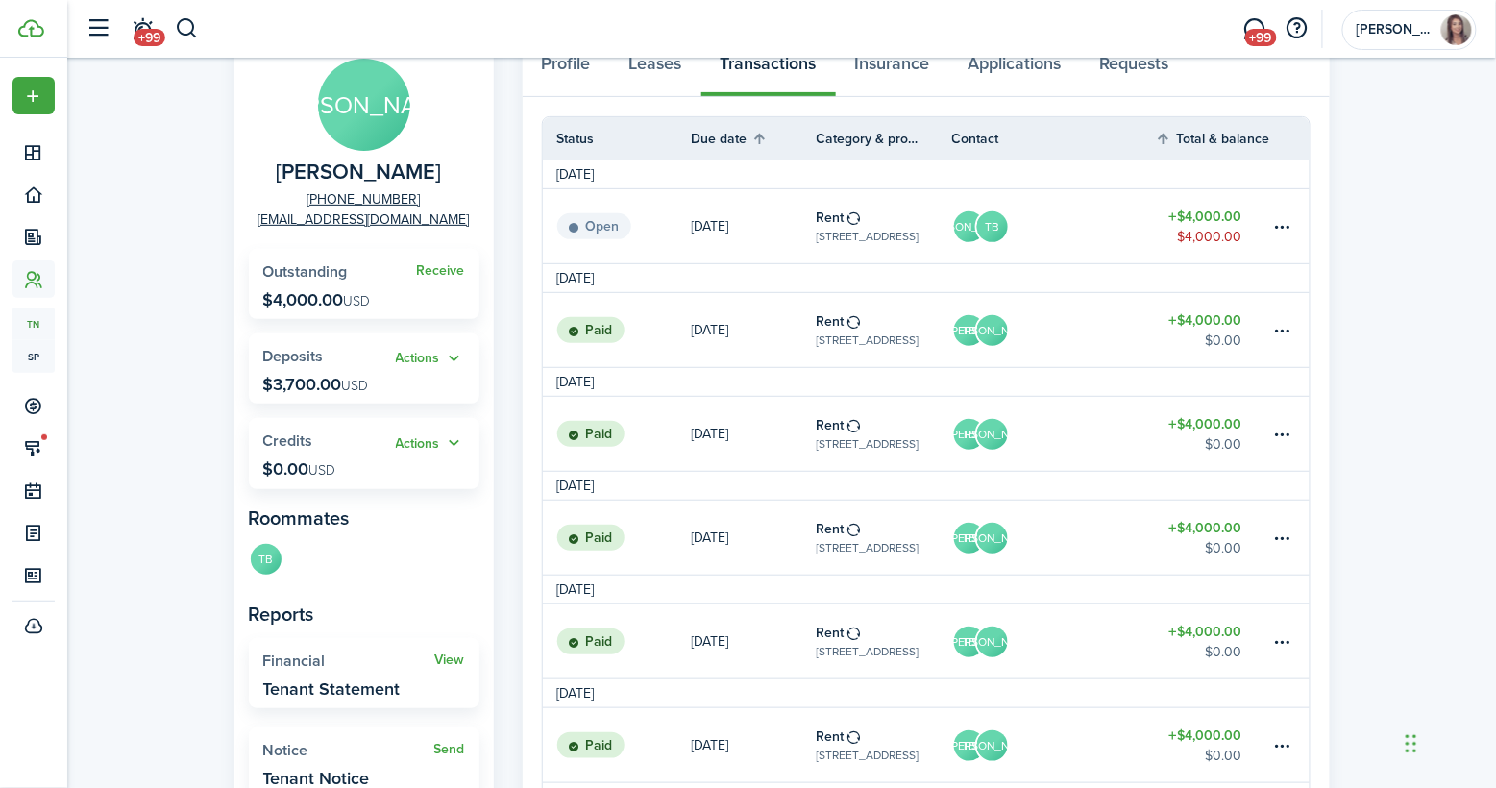
scroll to position [142, 0]
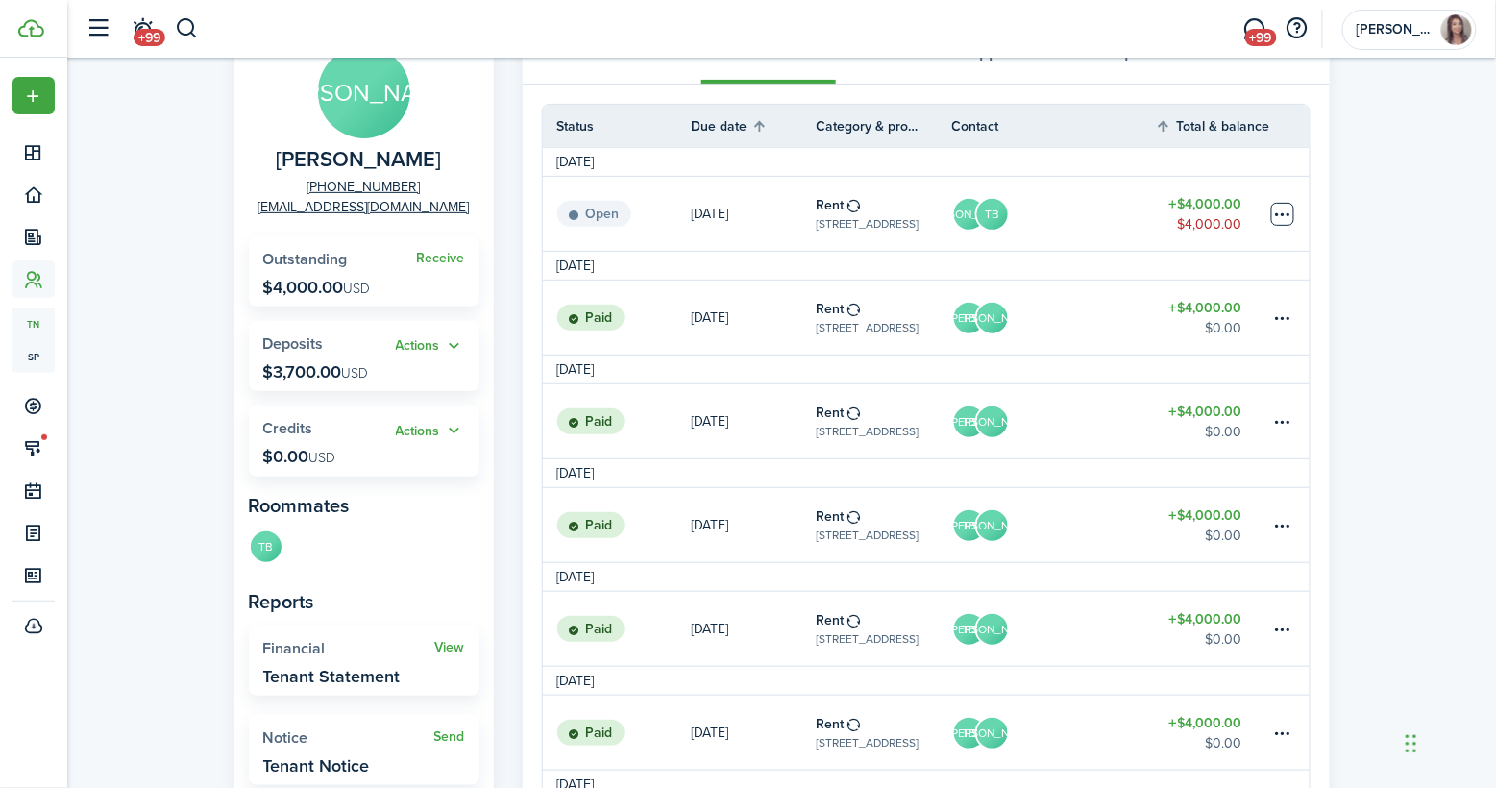
click at [1276, 210] on table-menu-btn-icon at bounding box center [1282, 214] width 23 height 23
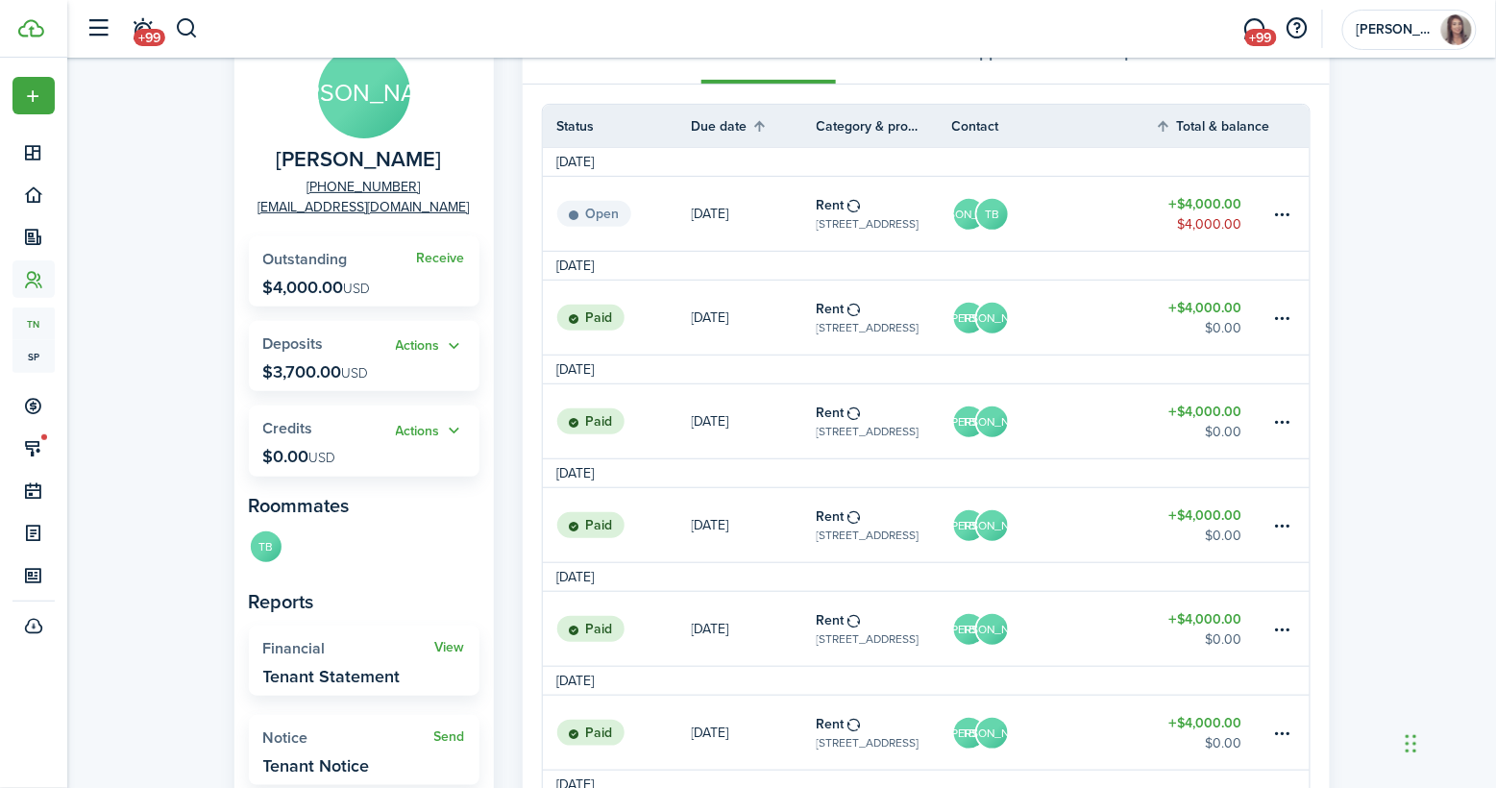
click at [1013, 199] on link "JA TB" at bounding box center [1054, 214] width 204 height 74
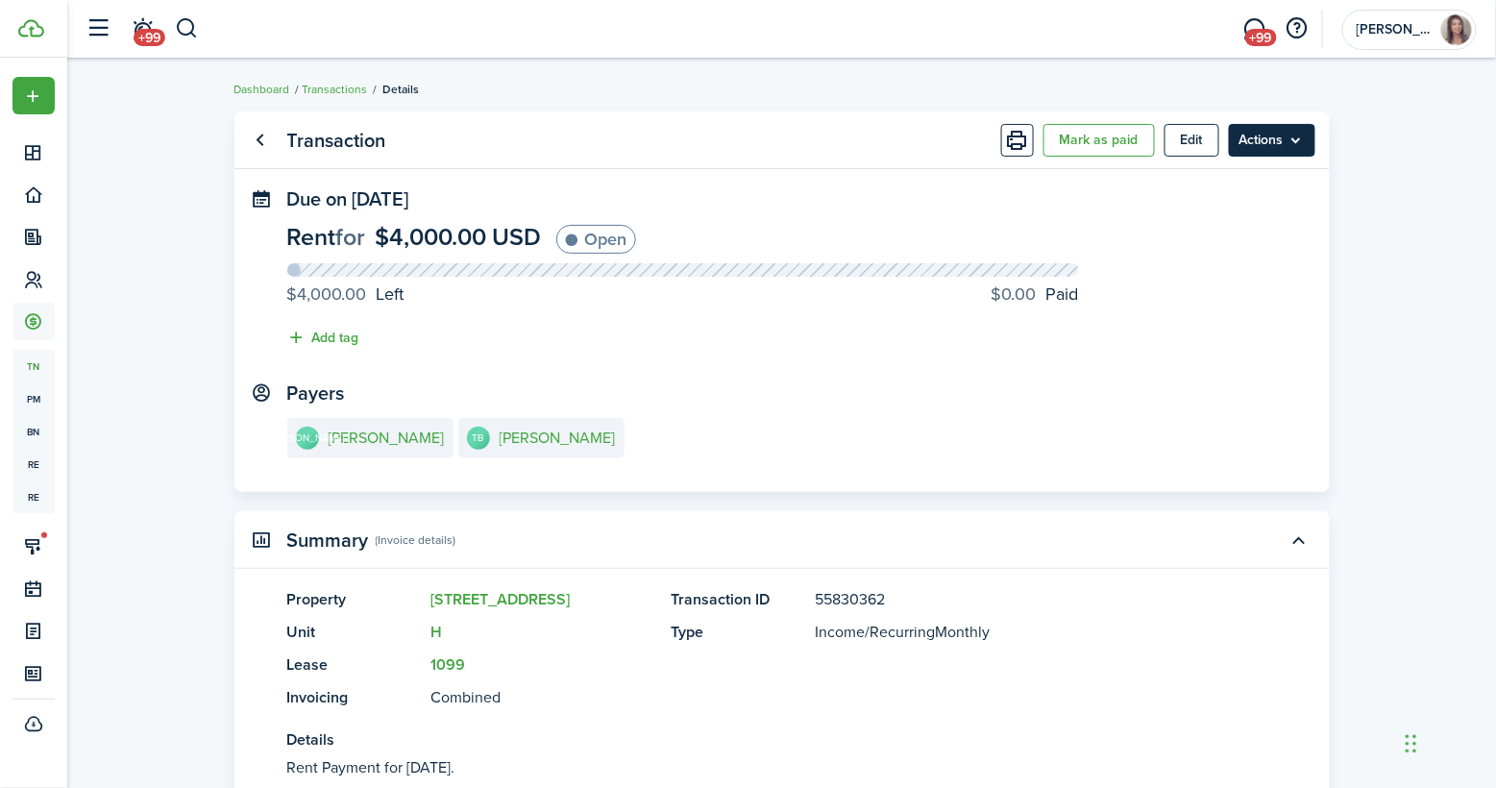
click at [1283, 139] on menu-btn "Actions" at bounding box center [1271, 140] width 86 height 33
click at [823, 146] on panel-main-header "Transaction [PERSON_NAME] as paid Edit Actions" at bounding box center [781, 140] width 1095 height 58
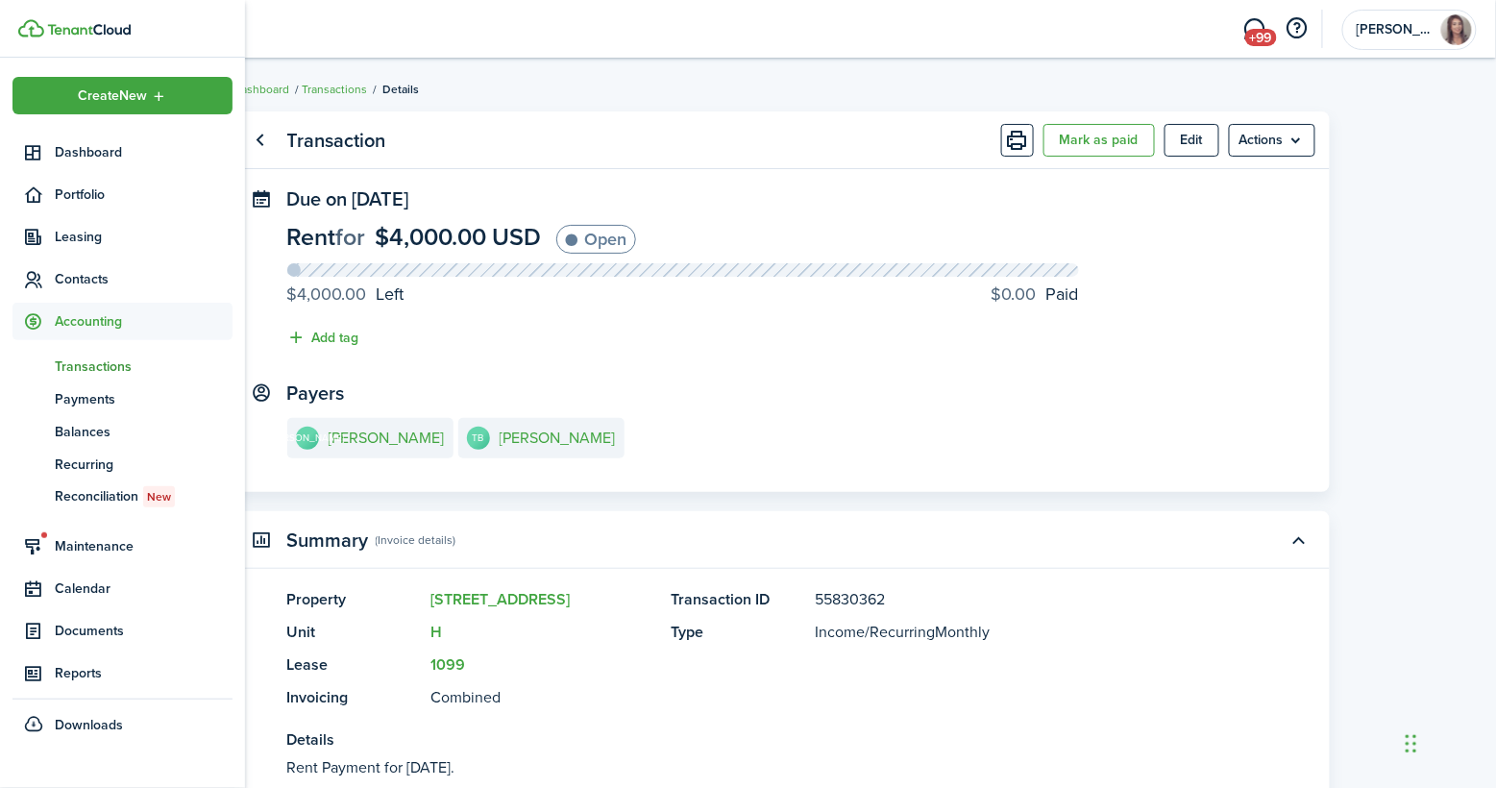
click at [33, 30] on img at bounding box center [31, 28] width 26 height 18
